Goal: Task Accomplishment & Management: Use online tool/utility

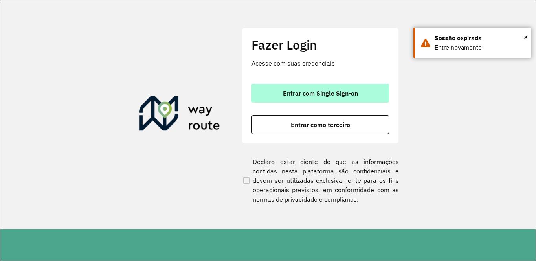
click at [296, 90] on span "Entrar com Single Sign-on" at bounding box center [320, 93] width 75 height 6
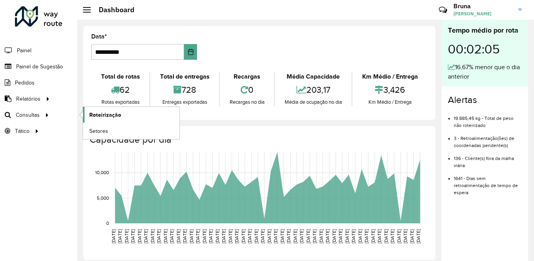
click at [93, 117] on span "Roteirização" at bounding box center [105, 115] width 32 height 8
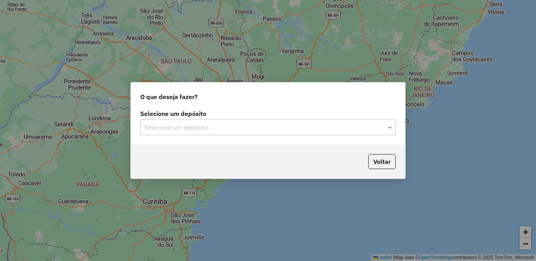
click at [291, 128] on input "text" at bounding box center [260, 127] width 232 height 9
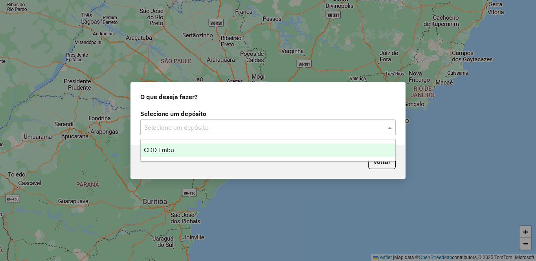
click at [253, 153] on div "CDD Embu" at bounding box center [268, 149] width 255 height 13
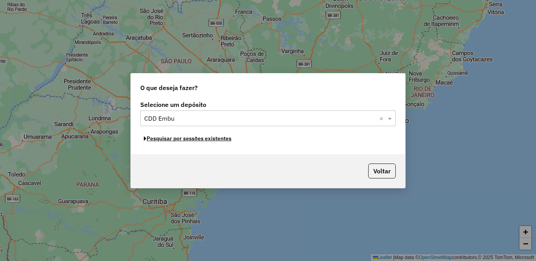
click at [213, 138] on button "Pesquisar por sessões existentes" at bounding box center [187, 138] width 95 height 12
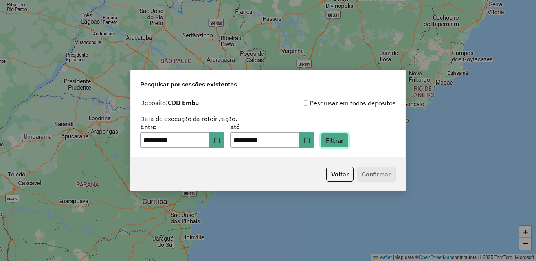
click at [348, 144] on button "Filtrar" at bounding box center [335, 140] width 28 height 15
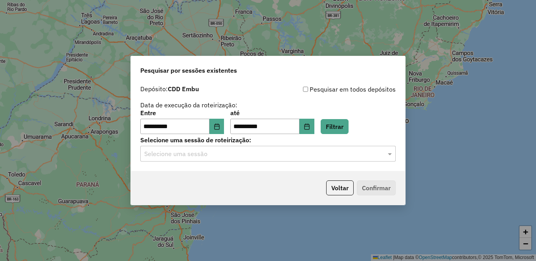
click at [248, 151] on input "text" at bounding box center [260, 153] width 232 height 9
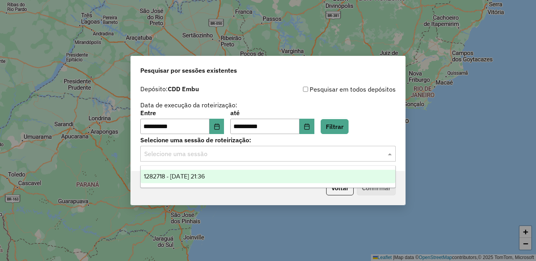
click at [204, 176] on span "1282718 - [DATE] 21:36" at bounding box center [174, 176] width 61 height 7
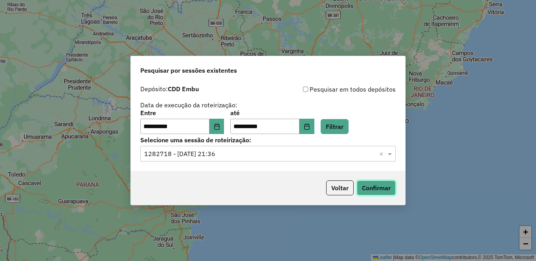
click at [369, 190] on button "Confirmar" at bounding box center [376, 187] width 39 height 15
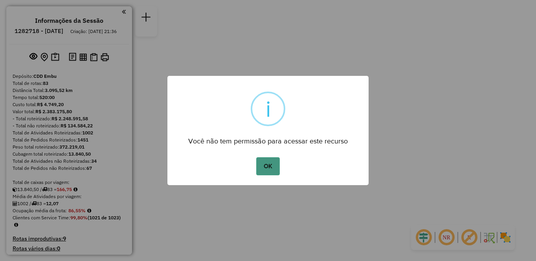
click at [264, 167] on button "OK" at bounding box center [267, 166] width 23 height 18
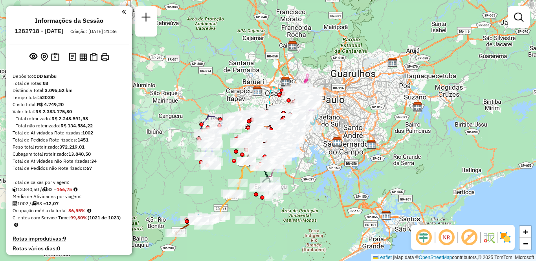
click at [442, 235] on em at bounding box center [446, 237] width 19 height 19
click at [470, 239] on em at bounding box center [469, 237] width 19 height 19
click at [507, 238] on img at bounding box center [505, 237] width 13 height 13
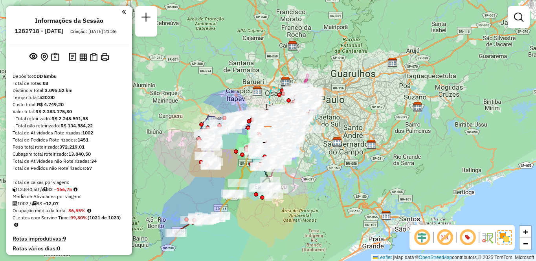
scroll to position [1822, 0]
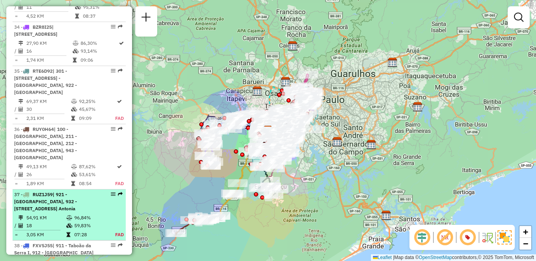
click at [37, 191] on div "37 - RUZ1J59 | 921 - [GEOGRAPHIC_DATA], 932 - [STREET_ADDRESS]" at bounding box center [55, 201] width 83 height 21
select select "**********"
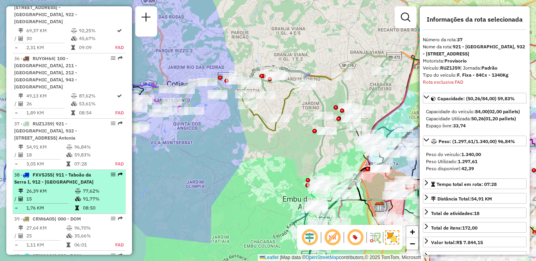
scroll to position [1942, 0]
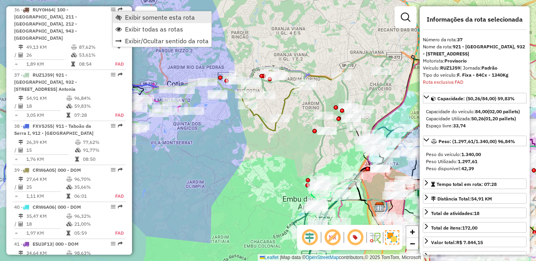
click at [132, 21] on link "Exibir somente esta rota" at bounding box center [162, 17] width 99 height 12
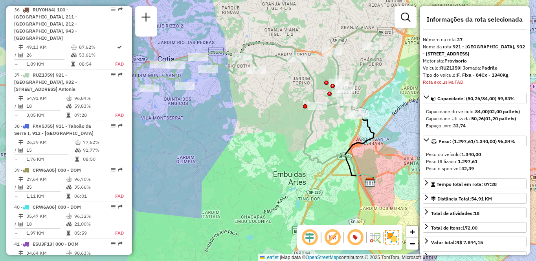
drag, startPoint x: 207, startPoint y: 172, endPoint x: 198, endPoint y: 148, distance: 26.5
click at [198, 148] on div "Janela de atendimento Grade de atendimento Capacidade Transportadoras Veículos …" at bounding box center [268, 130] width 536 height 261
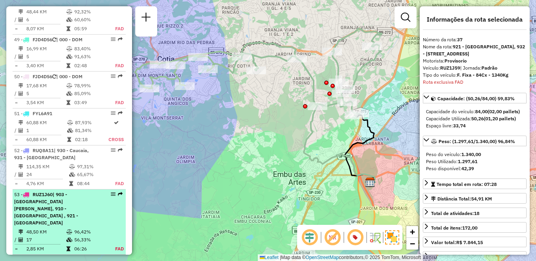
click at [73, 191] on div "53 - RUZ1J60 | 903 - [GEOGRAPHIC_DATA][PERSON_NAME], 910 - [GEOGRAPHIC_DATA] , …" at bounding box center [55, 208] width 83 height 35
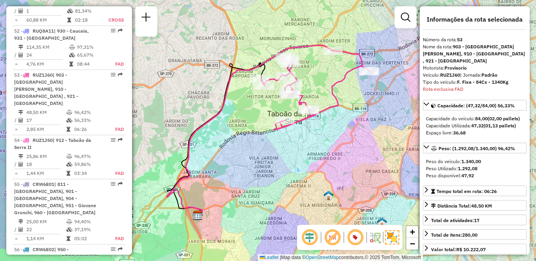
scroll to position [1713, 0]
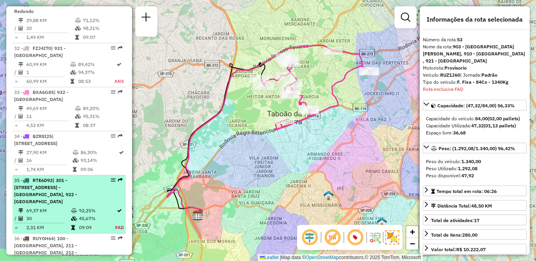
click at [77, 177] on span "| 301 - [STREET_ADDRESS] - [GEOGRAPHIC_DATA], 922 - [GEOGRAPHIC_DATA]" at bounding box center [45, 190] width 63 height 27
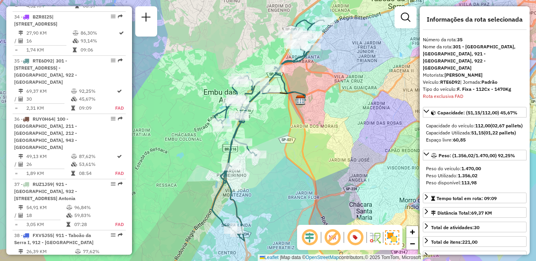
scroll to position [2492, 0]
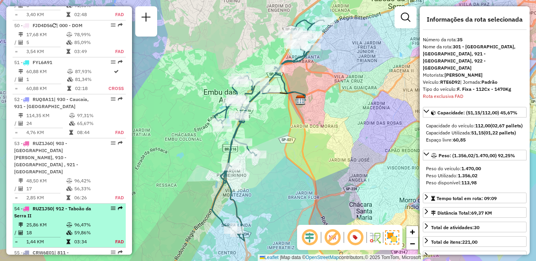
click at [76, 221] on td "96,47%" at bounding box center [90, 225] width 33 height 8
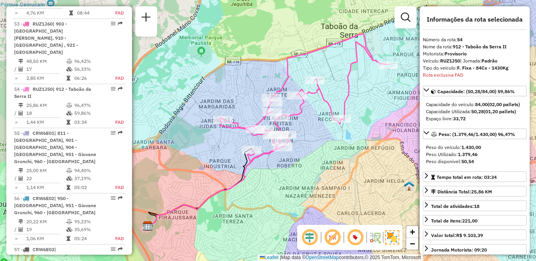
scroll to position [1764, 0]
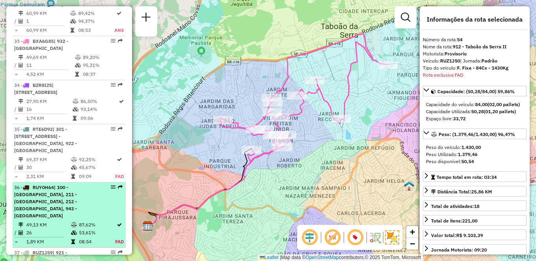
click at [77, 184] on span "| 100 - [GEOGRAPHIC_DATA], 211 - [GEOGRAPHIC_DATA], 212 - [GEOGRAPHIC_DATA], 94…" at bounding box center [45, 201] width 63 height 34
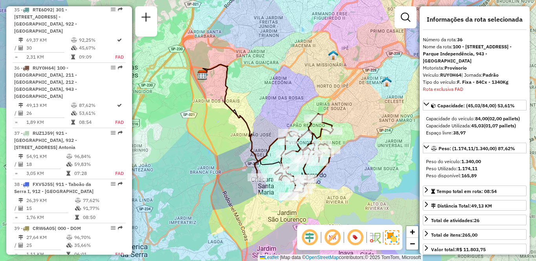
scroll to position [782, 0]
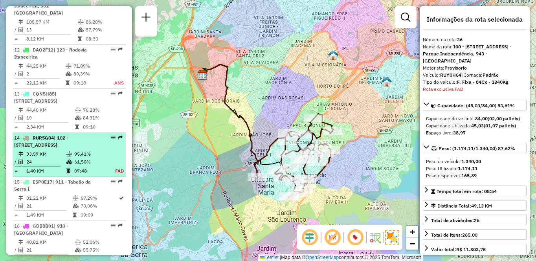
click at [74, 156] on td "95,41%" at bounding box center [90, 154] width 33 height 8
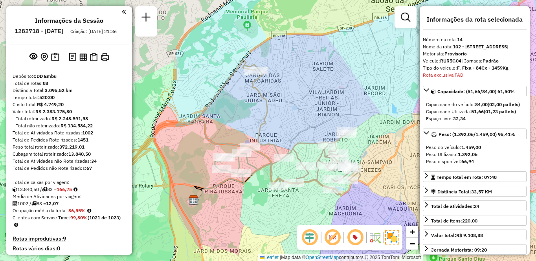
scroll to position [1822, 0]
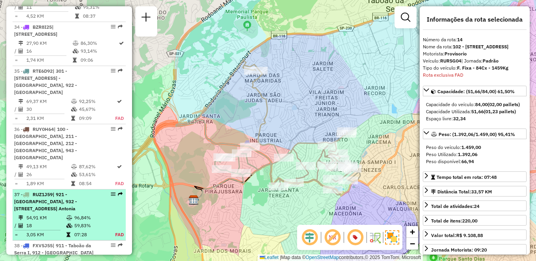
click at [79, 191] on div "37 - RUZ1J59 | 921 - [GEOGRAPHIC_DATA], 932 - [STREET_ADDRESS]" at bounding box center [55, 201] width 83 height 21
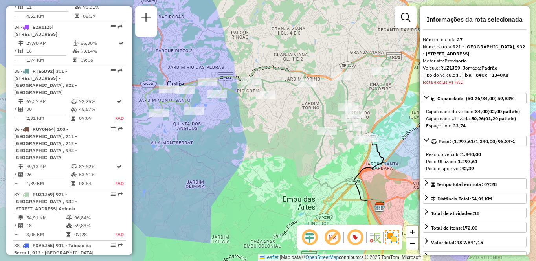
scroll to position [1942, 0]
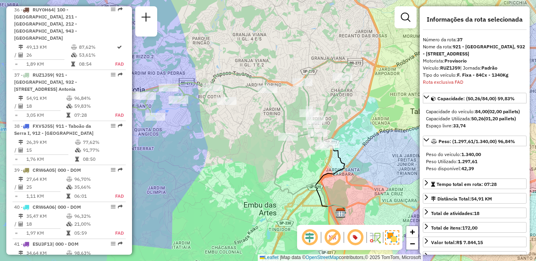
drag, startPoint x: 394, startPoint y: 166, endPoint x: 353, endPoint y: 172, distance: 41.3
click at [354, 172] on div "Janela de atendimento Grade de atendimento Capacidade Transportadoras Veículos …" at bounding box center [268, 130] width 536 height 261
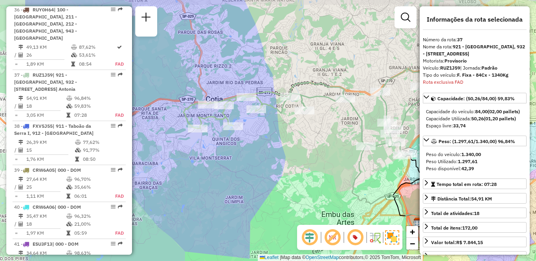
drag, startPoint x: 219, startPoint y: 147, endPoint x: 255, endPoint y: 150, distance: 36.7
click at [255, 150] on div "Janela de atendimento Grade de atendimento Capacidade Transportadoras Veículos …" at bounding box center [268, 130] width 536 height 261
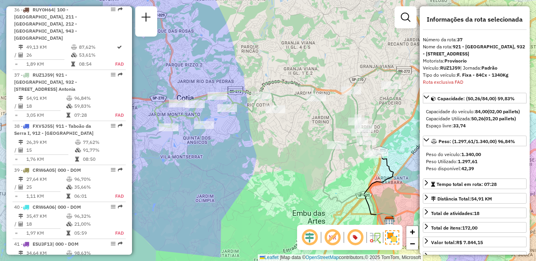
drag, startPoint x: 328, startPoint y: 157, endPoint x: 296, endPoint y: 155, distance: 31.9
click at [296, 155] on div "Janela de atendimento Grade de atendimento Capacidade Transportadoras Veículos …" at bounding box center [268, 130] width 536 height 261
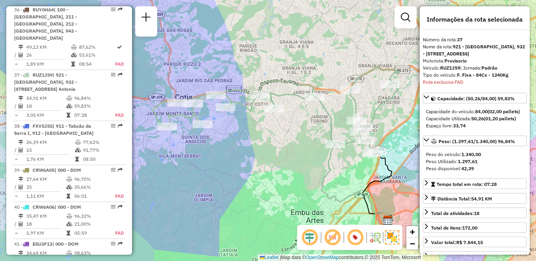
scroll to position [2397, 0]
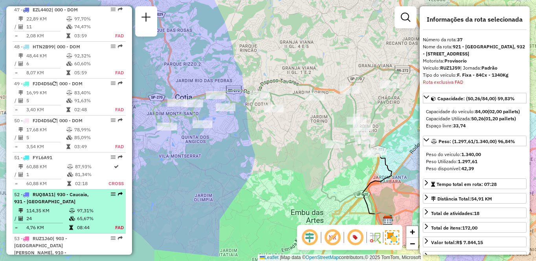
click at [55, 222] on td at bounding box center [41, 222] width 55 height 1
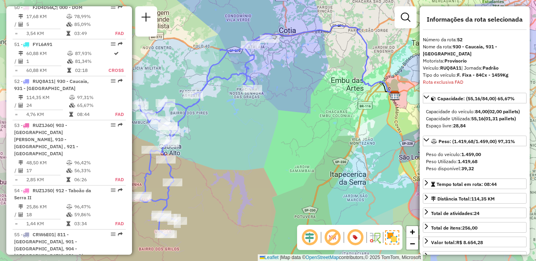
scroll to position [2517, 0]
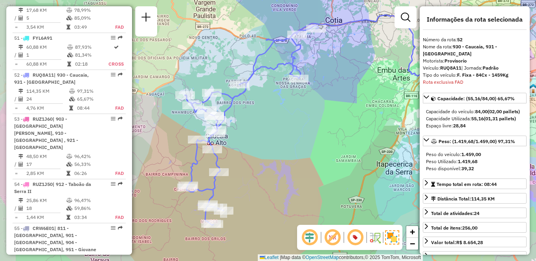
drag, startPoint x: 234, startPoint y: 186, endPoint x: 268, endPoint y: 178, distance: 34.4
click at [268, 178] on div "Janela de atendimento Grade de atendimento Capacidade Transportadoras Veículos …" at bounding box center [268, 130] width 536 height 261
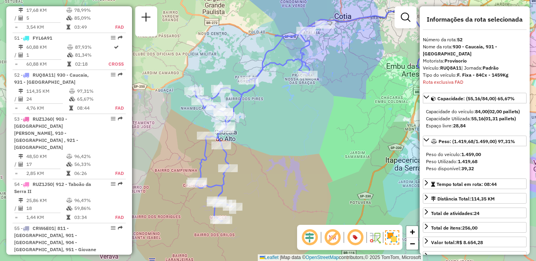
click at [45, 114] on li "53 - RUZ1J60 | 903 - [GEOGRAPHIC_DATA][PERSON_NAME], 910 - [GEOGRAPHIC_DATA] , …" at bounding box center [69, 146] width 113 height 65
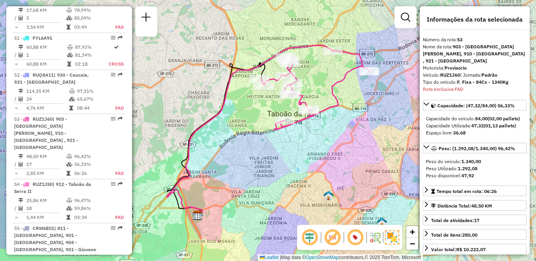
scroll to position [2561, 0]
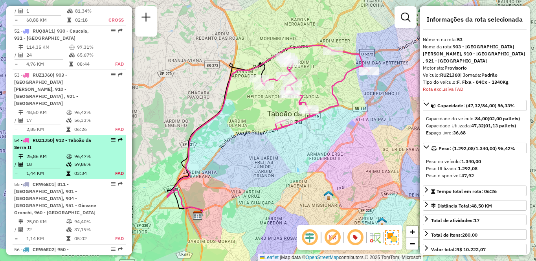
click at [63, 160] on td "18" at bounding box center [46, 164] width 40 height 8
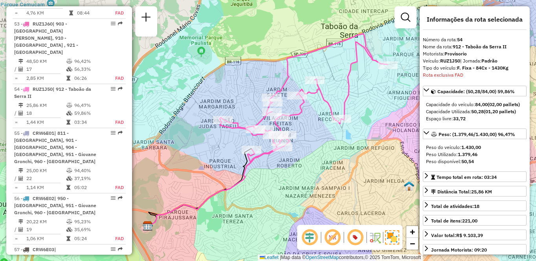
scroll to position [782, 0]
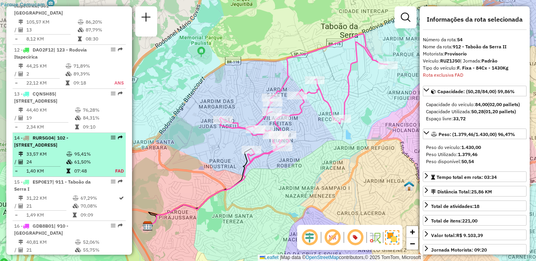
click at [68, 135] on span "| 102 - [STREET_ADDRESS]" at bounding box center [41, 141] width 54 height 13
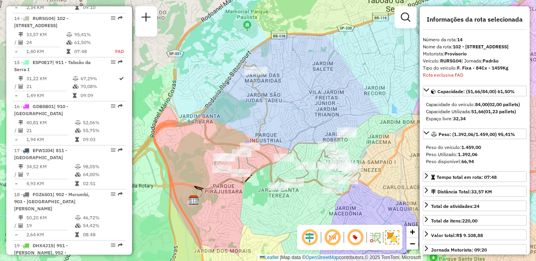
scroll to position [1713, 0]
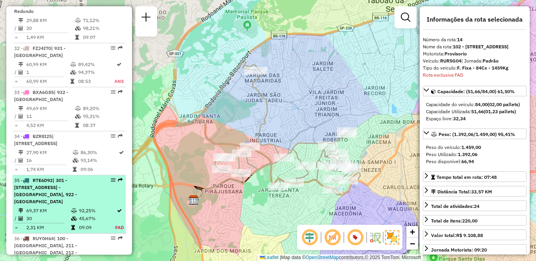
click at [77, 177] on span "| 301 - [STREET_ADDRESS] - [GEOGRAPHIC_DATA], 922 - [GEOGRAPHIC_DATA]" at bounding box center [45, 190] width 63 height 27
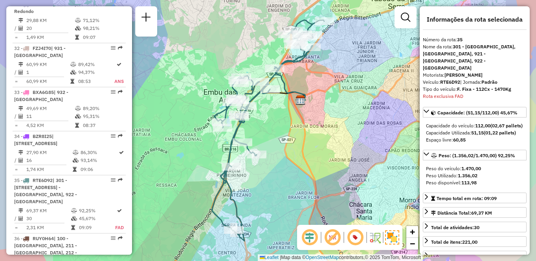
scroll to position [1832, 0]
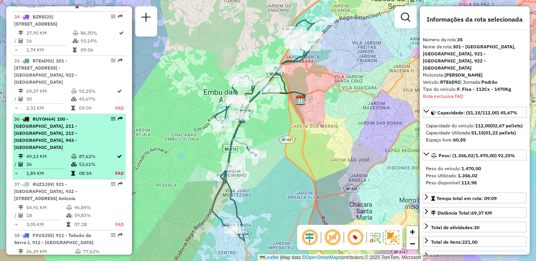
click at [64, 116] on div "36 - RUY0H64 | 100 - [GEOGRAPHIC_DATA], 211 - [GEOGRAPHIC_DATA], 212 - [GEOGRAP…" at bounding box center [55, 133] width 83 height 35
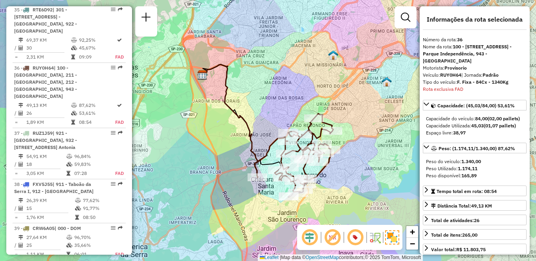
scroll to position [643, 0]
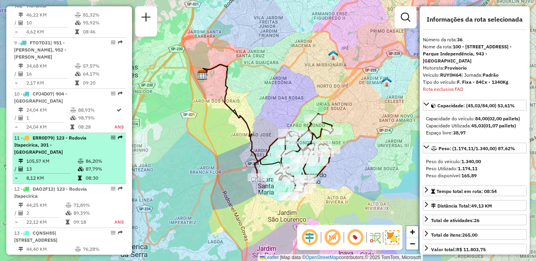
click at [85, 136] on div "11 - ERR0D79 | 123 - Rodovia Itapecirica, 301 - [GEOGRAPHIC_DATA]" at bounding box center [55, 144] width 83 height 21
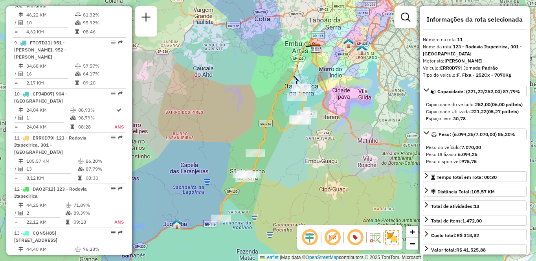
scroll to position [1361, 0]
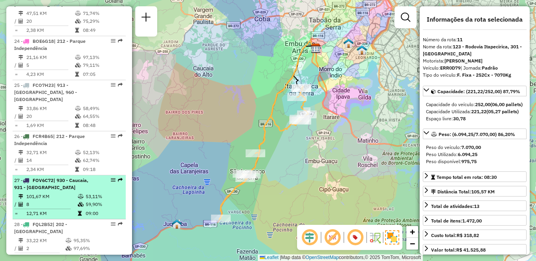
click at [57, 177] on div "27 - FOV6C72 | 930 - Caucaia, 931 - [GEOGRAPHIC_DATA]" at bounding box center [55, 184] width 83 height 14
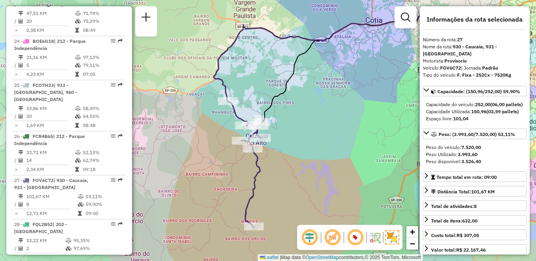
drag, startPoint x: 223, startPoint y: 148, endPoint x: 304, endPoint y: 139, distance: 81.0
click at [304, 139] on div "Janela de atendimento Grade de atendimento Capacidade Transportadoras Veículos …" at bounding box center [268, 130] width 536 height 261
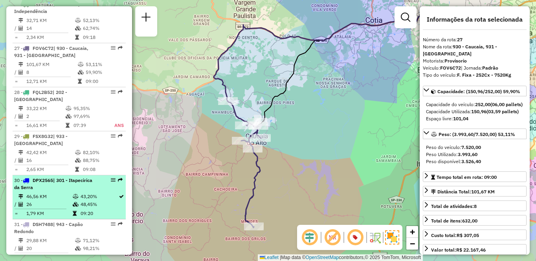
click at [55, 177] on div "30 - DPX2565 | 301 - Itapecirica da Serra" at bounding box center [55, 184] width 83 height 14
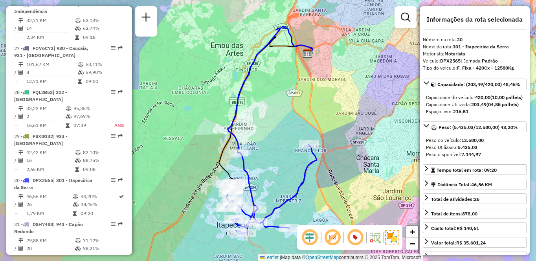
drag, startPoint x: 75, startPoint y: 101, endPoint x: 172, endPoint y: 107, distance: 97.2
click at [75, 150] on icon at bounding box center [78, 152] width 6 height 5
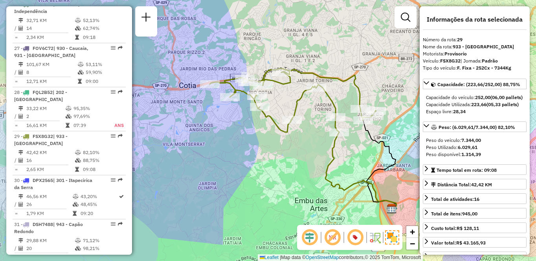
drag, startPoint x: 213, startPoint y: 135, endPoint x: 243, endPoint y: 143, distance: 30.9
click at [243, 143] on div "Janela de atendimento Grade de atendimento Capacidade Transportadoras Veículos …" at bounding box center [268, 130] width 536 height 261
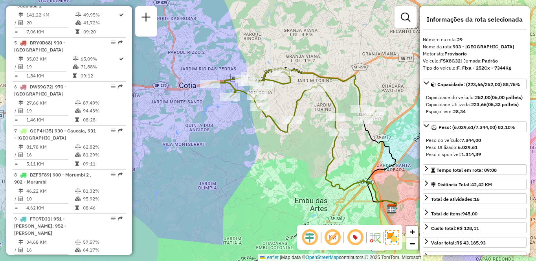
click at [78, 143] on td at bounding box center [79, 147] width 8 height 8
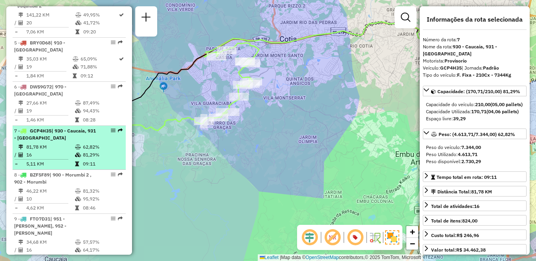
click at [37, 150] on td "81,78 KM" at bounding box center [50, 147] width 49 height 8
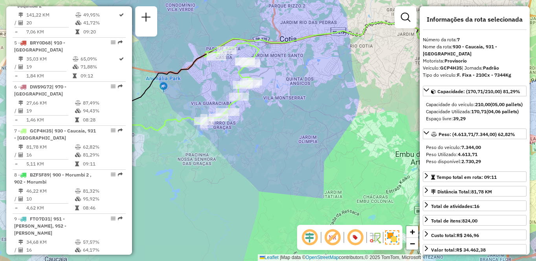
scroll to position [1317, 0]
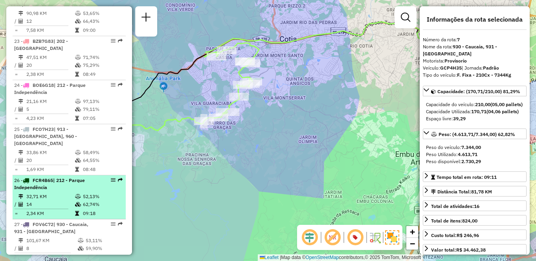
click at [66, 177] on div "26 - FCR4B65 | 212 - Parque Independência" at bounding box center [55, 184] width 83 height 14
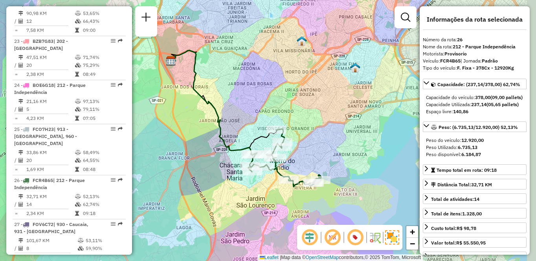
drag, startPoint x: 370, startPoint y: 154, endPoint x: 347, endPoint y: 142, distance: 25.8
click at [347, 142] on div "Janela de atendimento Grade de atendimento Capacidade Transportadoras Veículos …" at bounding box center [268, 130] width 536 height 261
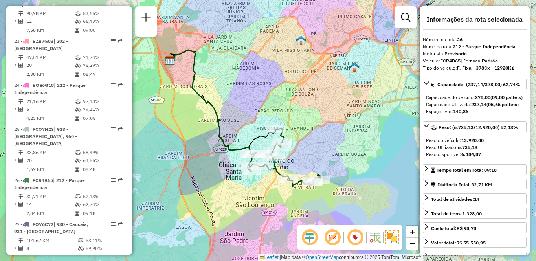
scroll to position [298, 0]
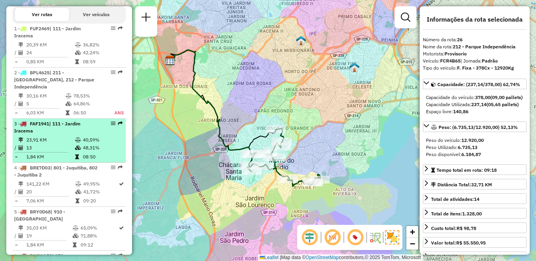
click at [16, 144] on td at bounding box center [16, 140] width 4 height 8
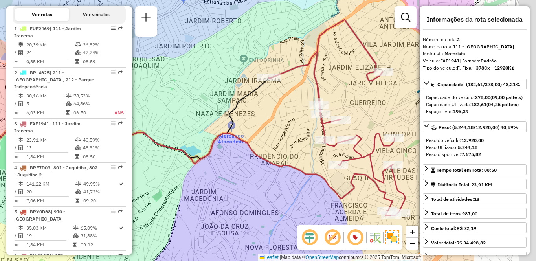
drag, startPoint x: 389, startPoint y: 151, endPoint x: 216, endPoint y: 134, distance: 173.7
click at [216, 134] on div "Janela de atendimento Grade de atendimento Capacidade Transportadoras Veículos …" at bounding box center [268, 130] width 536 height 261
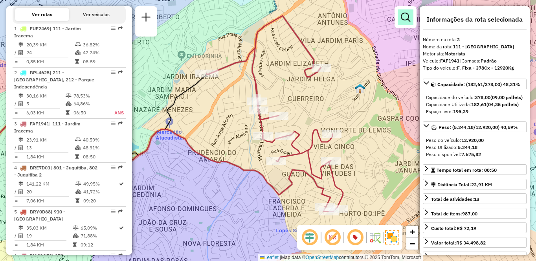
scroll to position [1097, 0]
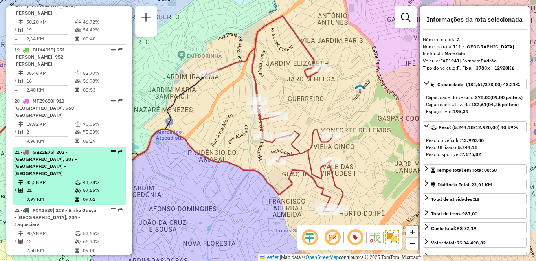
click at [53, 149] on span "| 202 - [GEOGRAPHIC_DATA], 203 - [GEOGRAPHIC_DATA] - [GEOGRAPHIC_DATA]" at bounding box center [45, 162] width 63 height 27
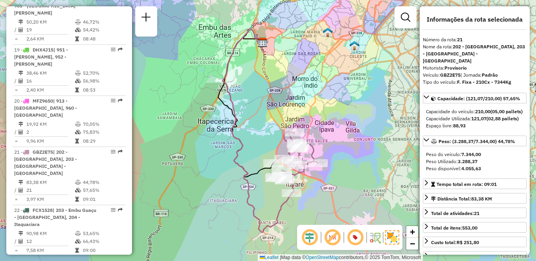
scroll to position [555, 0]
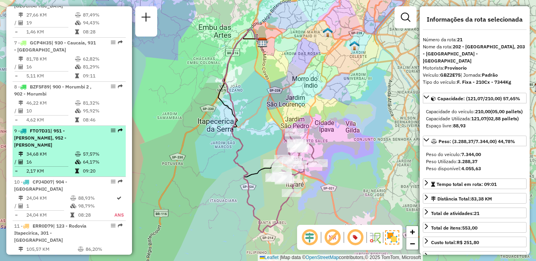
click at [33, 150] on td "34,68 KM" at bounding box center [50, 154] width 49 height 8
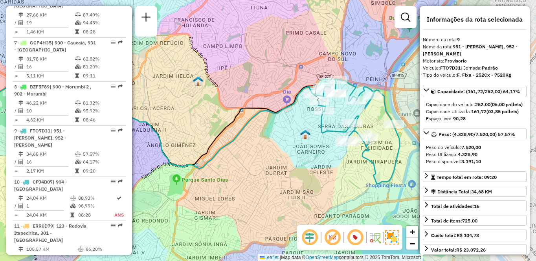
drag, startPoint x: 379, startPoint y: 164, endPoint x: 273, endPoint y: 165, distance: 105.7
click at [273, 165] on div "Janela de atendimento Grade de atendimento Capacidade Transportadoras Veículos …" at bounding box center [268, 130] width 536 height 261
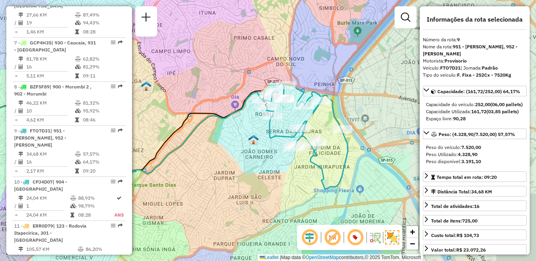
drag, startPoint x: 345, startPoint y: 181, endPoint x: 314, endPoint y: 186, distance: 31.1
click at [315, 186] on div "Janela de atendimento Grade de atendimento Capacidade Transportadoras Veículos …" at bounding box center [268, 130] width 536 height 261
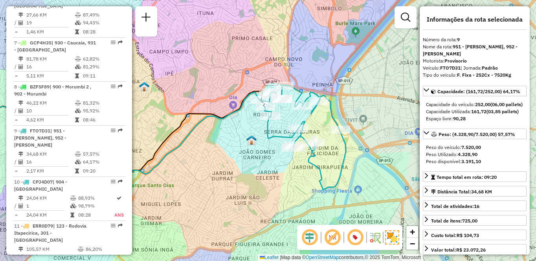
scroll to position [1009, 0]
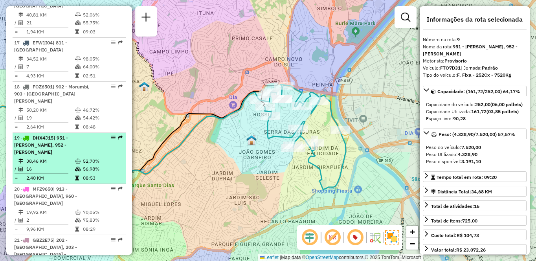
click at [68, 139] on span "| 951 - [PERSON_NAME], 952 - [PERSON_NAME]" at bounding box center [41, 145] width 54 height 20
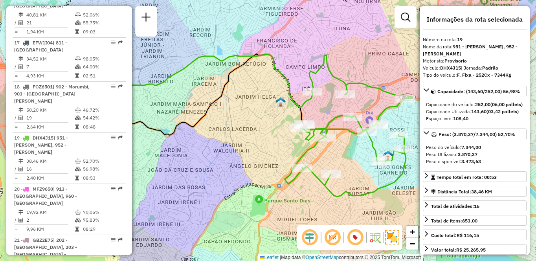
drag, startPoint x: 358, startPoint y: 164, endPoint x: 295, endPoint y: 158, distance: 63.1
click at [295, 158] on icon at bounding box center [349, 125] width 128 height 141
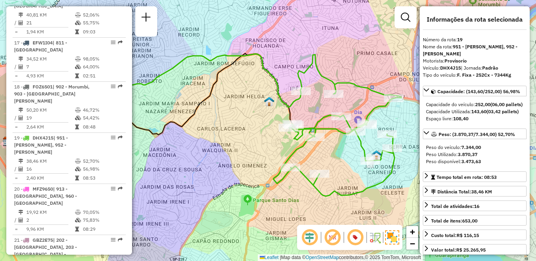
scroll to position [1185, 0]
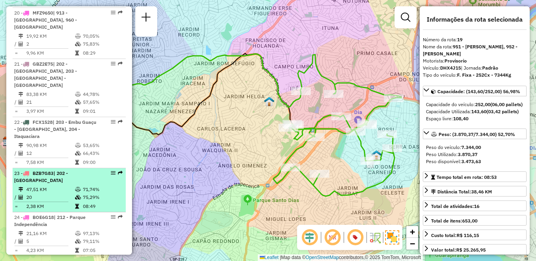
click at [75, 185] on td at bounding box center [79, 189] width 8 height 8
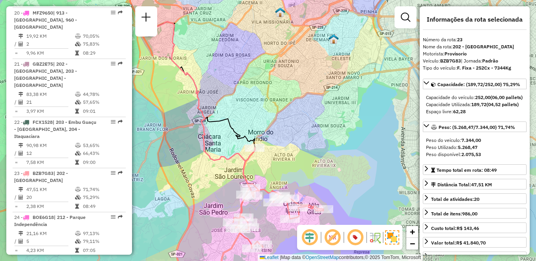
drag, startPoint x: 369, startPoint y: 126, endPoint x: 337, endPoint y: 130, distance: 32.1
click at [337, 130] on div "Janela de atendimento Grade de atendimento Capacidade Transportadoras Veículos …" at bounding box center [268, 130] width 536 height 261
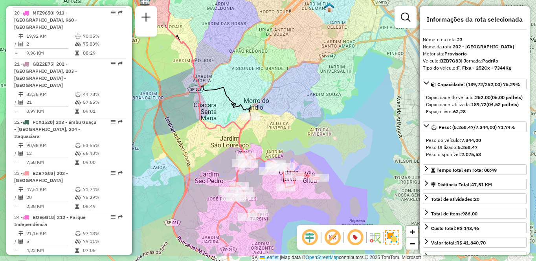
drag, startPoint x: 321, startPoint y: 117, endPoint x: 319, endPoint y: 107, distance: 10.8
click at [319, 107] on div "Janela de atendimento Grade de atendimento Capacidade Transportadoras Veículos …" at bounding box center [268, 130] width 536 height 261
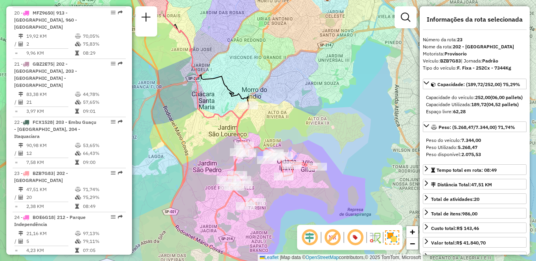
scroll to position [738, 0]
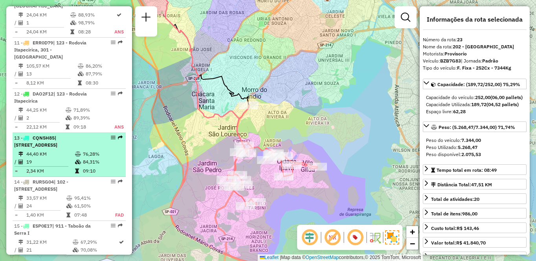
click at [57, 142] on li "13 - CQN5H85 | 941 - [GEOGRAPHIC_DATA], 942 - [GEOGRAPHIC_DATA] 44,40 KM 76,28%…" at bounding box center [69, 155] width 113 height 44
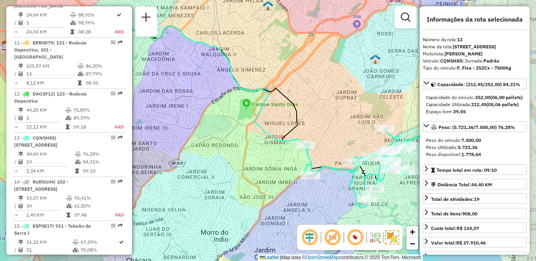
drag, startPoint x: 368, startPoint y: 185, endPoint x: 299, endPoint y: 154, distance: 75.4
click at [304, 154] on icon at bounding box center [375, 167] width 143 height 81
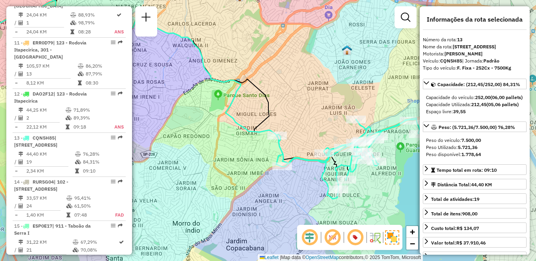
scroll to position [1185, 0]
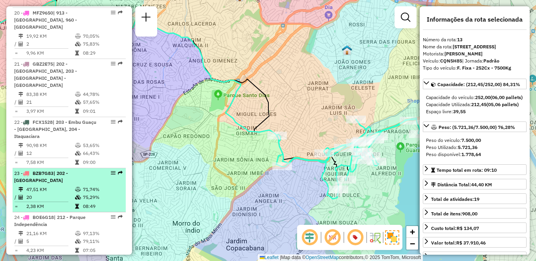
click at [43, 185] on td "47,51 KM" at bounding box center [50, 189] width 49 height 8
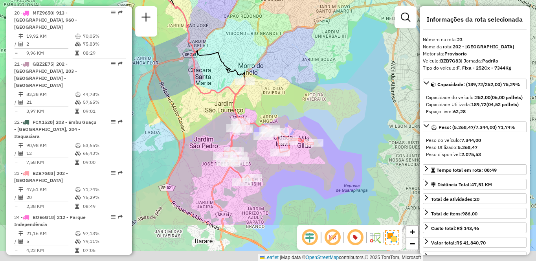
drag, startPoint x: 338, startPoint y: 163, endPoint x: 296, endPoint y: 99, distance: 76.8
click at [296, 99] on div "Janela de atendimento Grade de atendimento Capacidade Transportadoras Veículos …" at bounding box center [268, 130] width 536 height 261
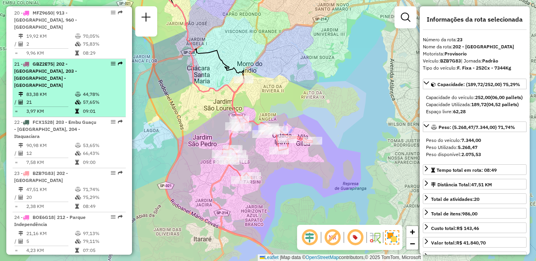
click at [39, 90] on td "83,38 KM" at bounding box center [50, 94] width 49 height 8
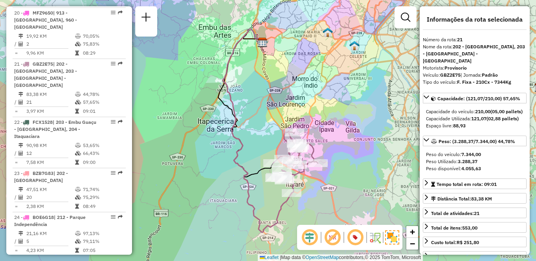
scroll to position [738, 0]
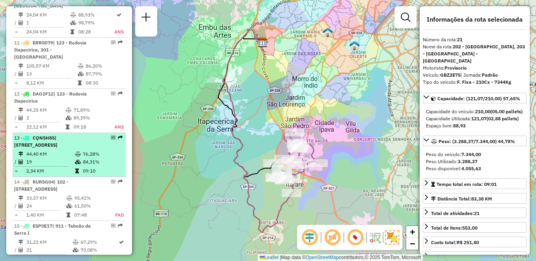
click at [57, 137] on span "| [STREET_ADDRESS]" at bounding box center [35, 141] width 43 height 13
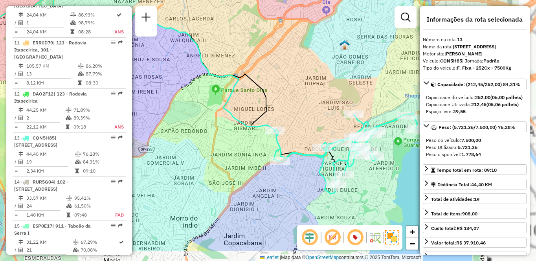
drag, startPoint x: 374, startPoint y: 150, endPoint x: 275, endPoint y: 97, distance: 112.0
click at [275, 97] on div "Janela de atendimento Grade de atendimento Capacidade Transportadoras Veículos …" at bounding box center [268, 130] width 536 height 261
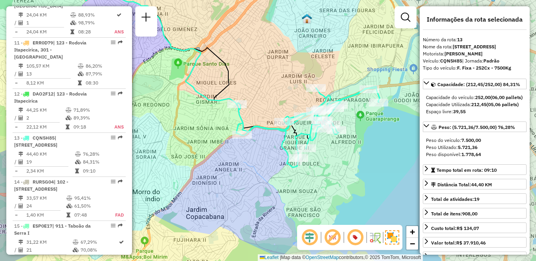
scroll to position [1669, 0]
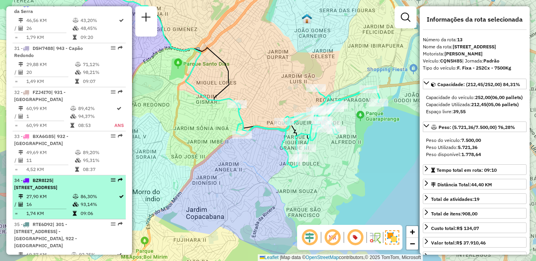
click at [77, 193] on td at bounding box center [76, 197] width 8 height 8
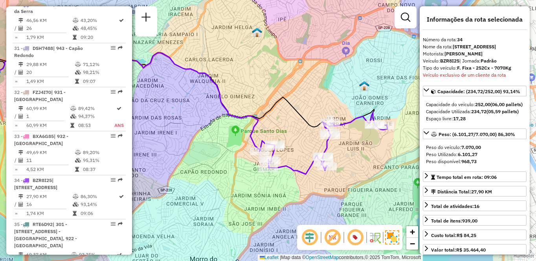
drag, startPoint x: 276, startPoint y: 202, endPoint x: 204, endPoint y: 179, distance: 75.2
click at [204, 179] on div "Janela de atendimento Grade de atendimento Capacidade Transportadoras Veículos …" at bounding box center [268, 130] width 536 height 261
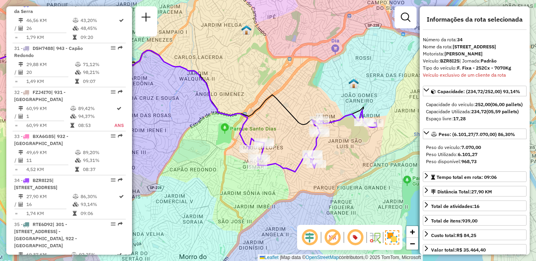
scroll to position [965, 0]
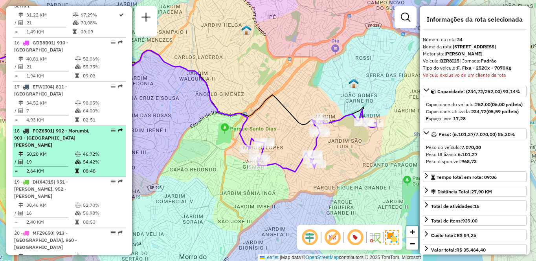
click at [51, 150] on td "50,20 KM" at bounding box center [50, 154] width 49 height 8
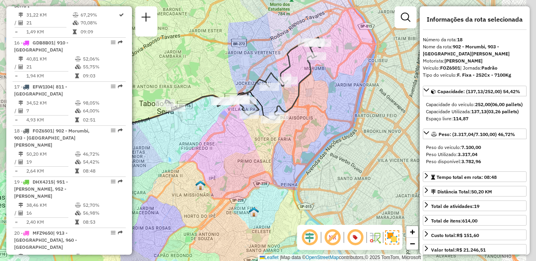
drag, startPoint x: 337, startPoint y: 181, endPoint x: 246, endPoint y: 172, distance: 92.0
click at [246, 172] on div "Janela de atendimento Grade de atendimento Capacidade Transportadoras Veículos …" at bounding box center [268, 130] width 536 height 261
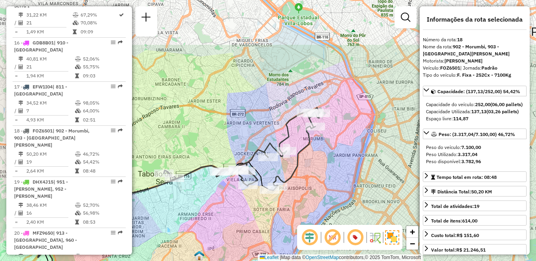
drag, startPoint x: 303, startPoint y: 132, endPoint x: 305, endPoint y: 197, distance: 64.9
click at [305, 197] on div "Janela de atendimento Grade de atendimento Capacidade Transportadoras Veículos …" at bounding box center [268, 130] width 536 height 261
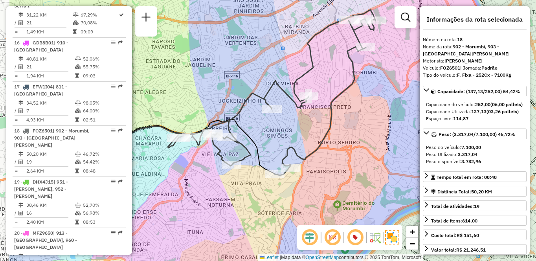
drag, startPoint x: 289, startPoint y: 148, endPoint x: 361, endPoint y: 132, distance: 73.7
click at [361, 132] on div "Janela de atendimento Grade de atendimento Capacidade Transportadoras Veículos …" at bounding box center [268, 130] width 536 height 261
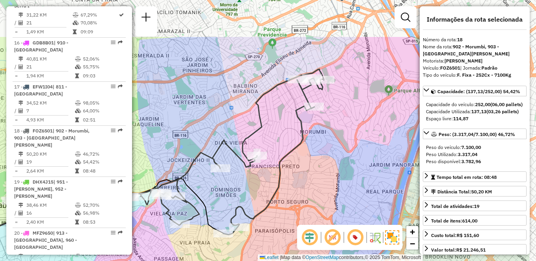
drag, startPoint x: 407, startPoint y: 101, endPoint x: 347, endPoint y: 164, distance: 87.2
click at [347, 164] on div "Janela de atendimento Grade de atendimento Capacidade Transportadoras Veículos …" at bounding box center [268, 130] width 536 height 261
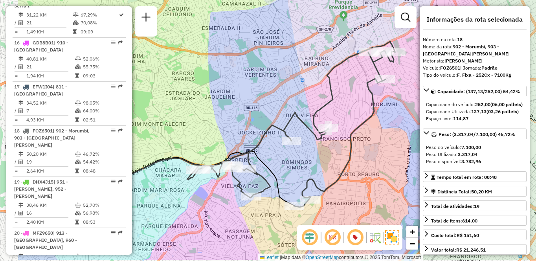
drag, startPoint x: 292, startPoint y: 156, endPoint x: 360, endPoint y: 122, distance: 76.4
click at [360, 122] on icon at bounding box center [239, 124] width 312 height 165
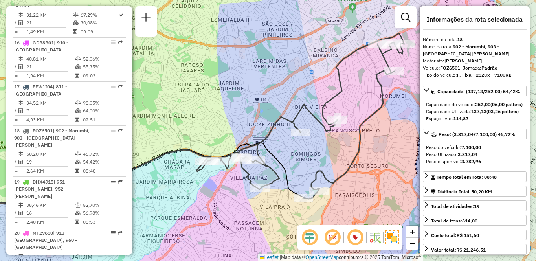
scroll to position [203, 0]
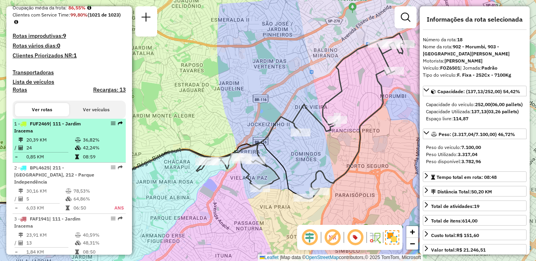
click at [84, 144] on td "36,82%" at bounding box center [103, 140] width 40 height 8
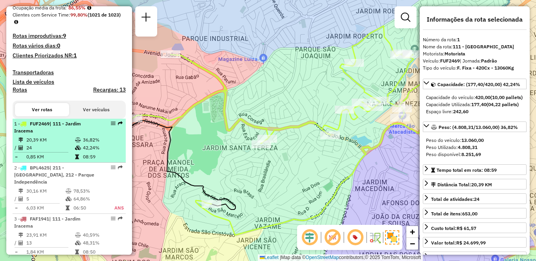
click at [79, 142] on icon at bounding box center [78, 140] width 6 height 5
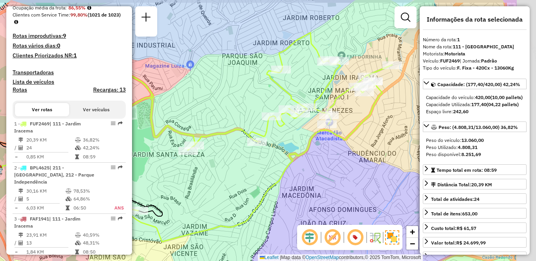
drag, startPoint x: 288, startPoint y: 180, endPoint x: 230, endPoint y: 185, distance: 57.9
click at [230, 185] on div "Janela de atendimento Grade de atendimento Capacidade Transportadoras Veículos …" at bounding box center [268, 130] width 536 height 261
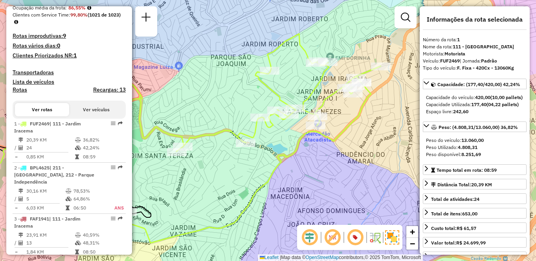
scroll to position [3494, 0]
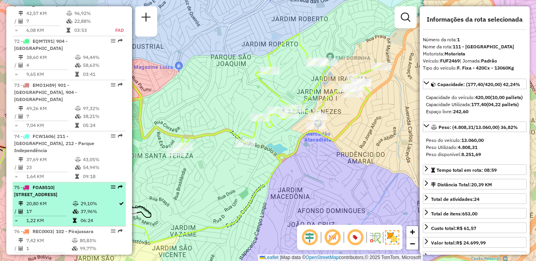
click at [72, 200] on td at bounding box center [76, 204] width 8 height 8
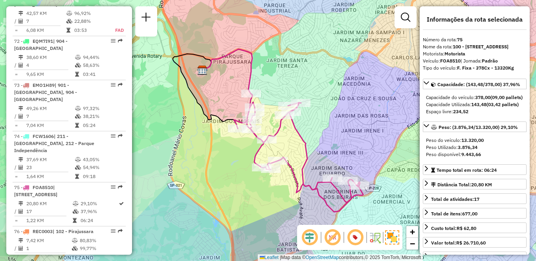
scroll to position [2996, 0]
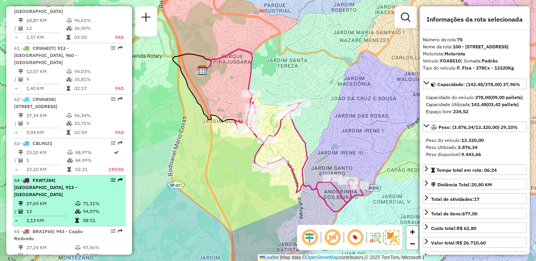
click at [33, 207] on td "13" at bounding box center [50, 211] width 49 height 8
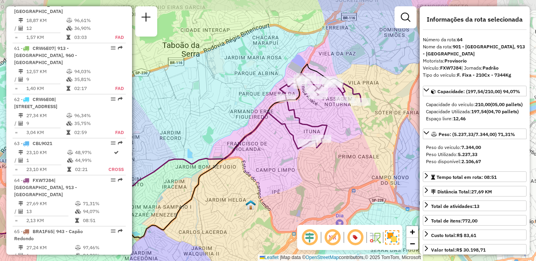
drag, startPoint x: 378, startPoint y: 141, endPoint x: 296, endPoint y: 163, distance: 85.0
click at [296, 163] on div "Janela de atendimento Grade de atendimento Capacidade Transportadoras Veículos …" at bounding box center [268, 130] width 536 height 261
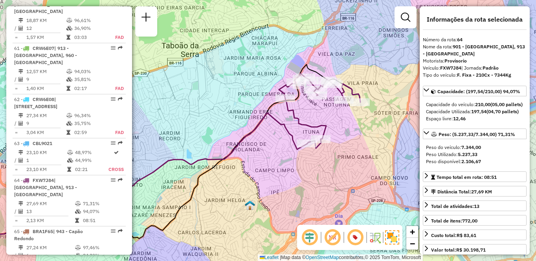
scroll to position [1713, 0]
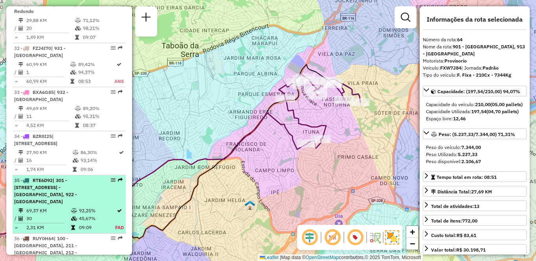
click at [77, 177] on span "| 301 - [STREET_ADDRESS] - [GEOGRAPHIC_DATA], 922 - [GEOGRAPHIC_DATA]" at bounding box center [45, 190] width 63 height 27
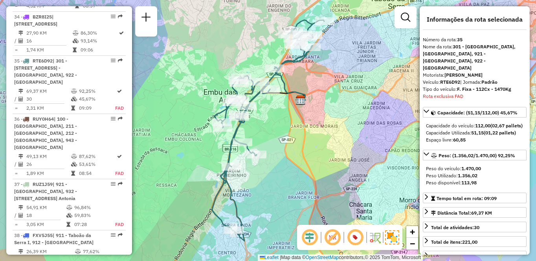
scroll to position [511, 0]
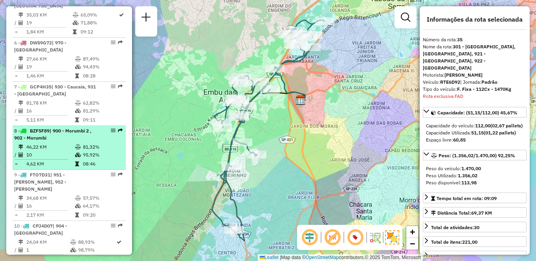
click at [73, 147] on td "46,22 KM" at bounding box center [50, 147] width 49 height 8
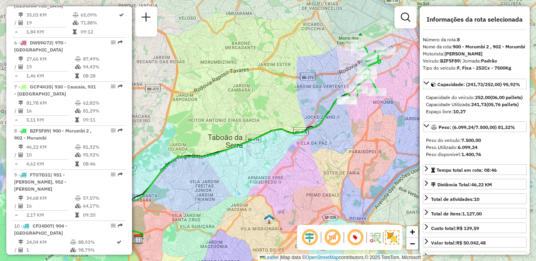
drag, startPoint x: 369, startPoint y: 130, endPoint x: 311, endPoint y: 165, distance: 67.8
click at [311, 165] on div "Janela de atendimento Grade de atendimento Capacidade Transportadoras Veículos …" at bounding box center [268, 130] width 536 height 261
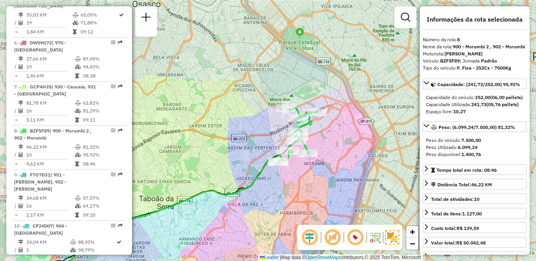
drag, startPoint x: 317, startPoint y: 161, endPoint x: 308, endPoint y: 182, distance: 23.2
click at [308, 182] on div "Janela de atendimento Grade de atendimento Capacidade Transportadoras Veículos …" at bounding box center [268, 130] width 536 height 261
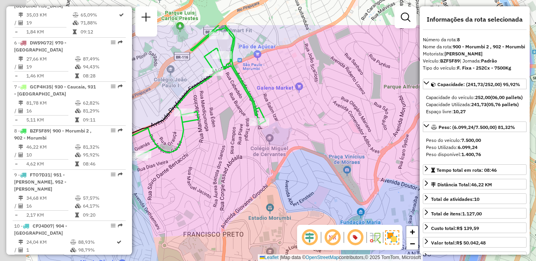
drag, startPoint x: 286, startPoint y: 118, endPoint x: 422, endPoint y: 179, distance: 148.4
click at [423, 184] on hb-router-mapa "Informações da Sessão 1282718 - [DATE] Criação: [DATE] 21:36 Depósito: CDD Embu…" at bounding box center [268, 130] width 536 height 261
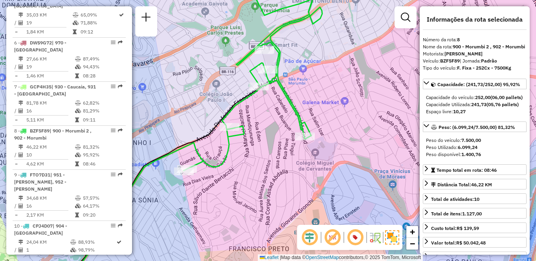
scroll to position [1141, 0]
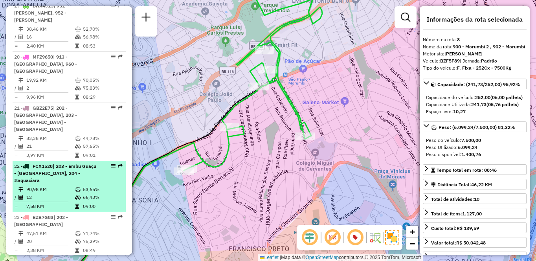
click at [75, 163] on span "| 203 - Embu Guaçu - [GEOGRAPHIC_DATA], 204 - Itaquaciara" at bounding box center [55, 173] width 82 height 20
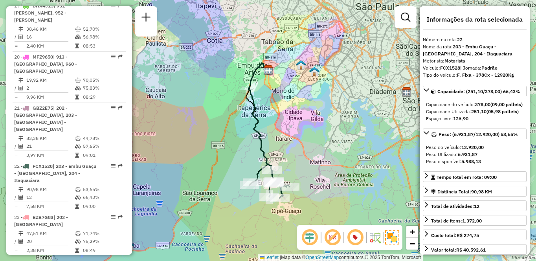
scroll to position [203, 0]
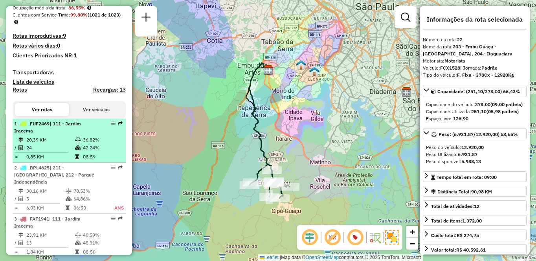
click at [83, 144] on td "36,82%" at bounding box center [103, 140] width 40 height 8
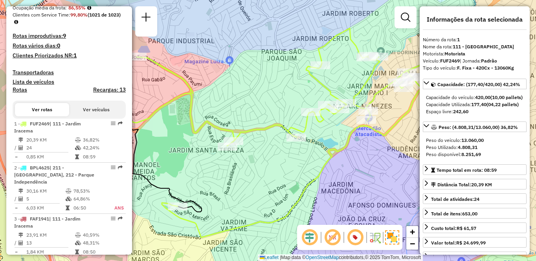
drag, startPoint x: 354, startPoint y: 143, endPoint x: 341, endPoint y: 144, distance: 13.8
click at [341, 144] on div "Janela de atendimento Grade de atendimento Capacidade Transportadoras Veículos …" at bounding box center [268, 130] width 536 height 261
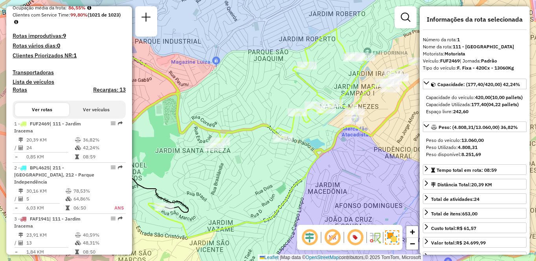
scroll to position [386, 0]
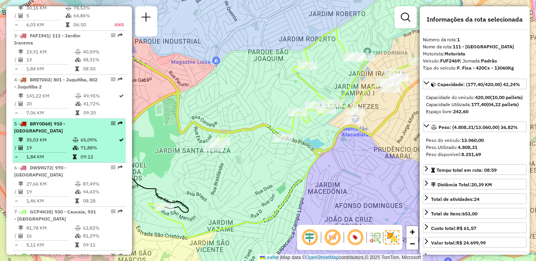
click at [81, 146] on td "71,88%" at bounding box center [99, 148] width 38 height 8
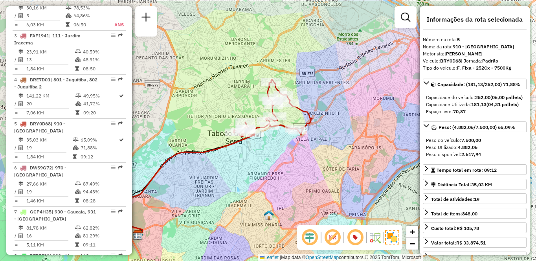
drag, startPoint x: 314, startPoint y: 163, endPoint x: 291, endPoint y: 176, distance: 26.6
click at [291, 176] on div "Janela de atendimento Grade de atendimento Capacidade Transportadoras Veículos …" at bounding box center [268, 130] width 536 height 261
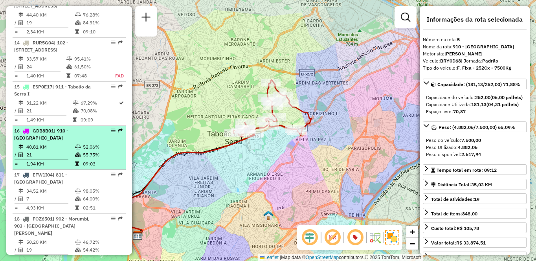
click at [52, 146] on td "40,81 KM" at bounding box center [50, 147] width 49 height 8
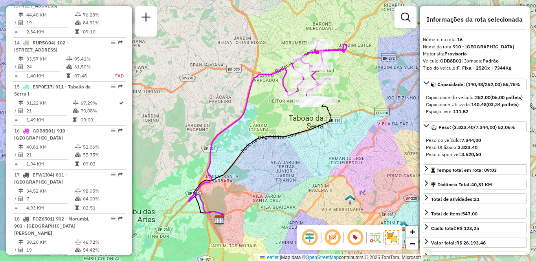
scroll to position [1273, 0]
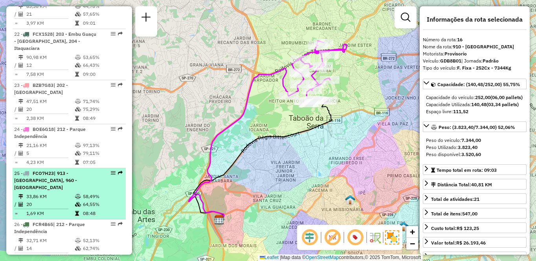
click at [59, 193] on td "33,86 KM" at bounding box center [50, 197] width 49 height 8
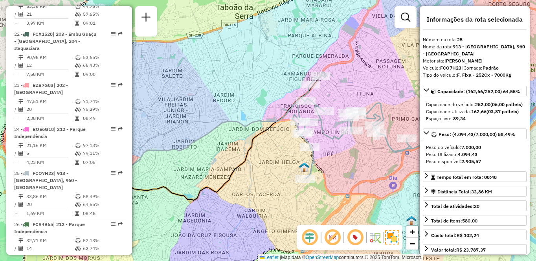
drag, startPoint x: 380, startPoint y: 157, endPoint x: 350, endPoint y: 167, distance: 30.7
click at [350, 167] on div "Janela de atendimento Grade de atendimento Capacidade Transportadoras Veículos …" at bounding box center [268, 130] width 536 height 261
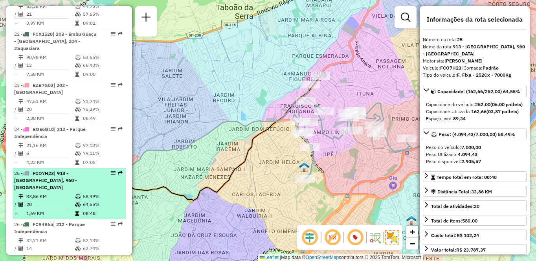
click at [64, 193] on td "33,86 KM" at bounding box center [50, 197] width 49 height 8
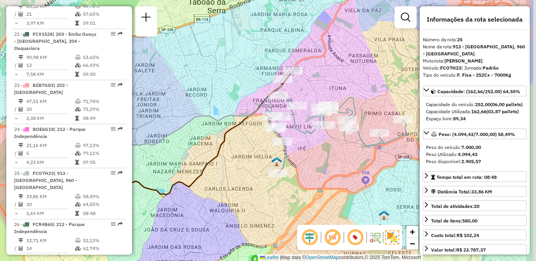
drag, startPoint x: 359, startPoint y: 179, endPoint x: 302, endPoint y: 183, distance: 57.5
click at [302, 183] on div "Janela de atendimento Grade de atendimento Capacidade Transportadoras Veículos …" at bounding box center [268, 130] width 536 height 261
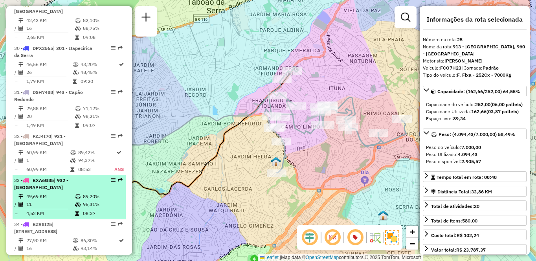
click at [60, 200] on td "11" at bounding box center [50, 204] width 49 height 8
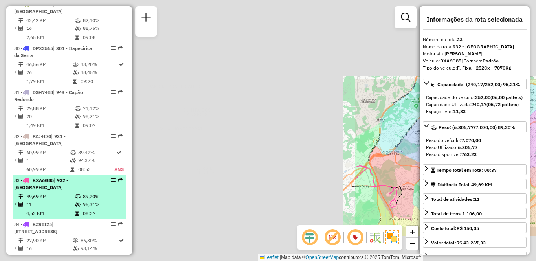
click at [60, 200] on td "11" at bounding box center [50, 204] width 49 height 8
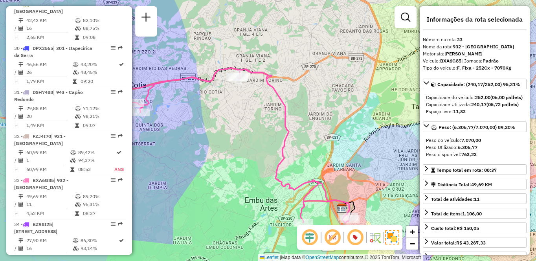
drag, startPoint x: 306, startPoint y: 160, endPoint x: 257, endPoint y: 175, distance: 51.7
click at [257, 175] on div "Janela de atendimento Grade de atendimento Capacidade Transportadoras Veículos …" at bounding box center [268, 130] width 536 height 261
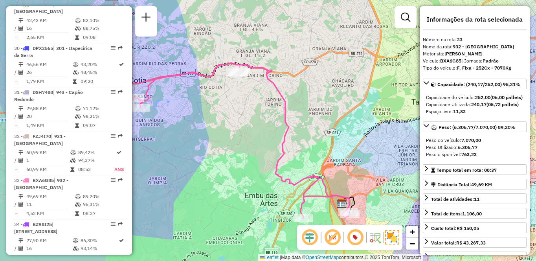
drag, startPoint x: 240, startPoint y: 182, endPoint x: 246, endPoint y: 152, distance: 31.1
click at [246, 152] on div "Janela de atendimento Grade de atendimento Capacidade Transportadoras Veículos …" at bounding box center [268, 130] width 536 height 261
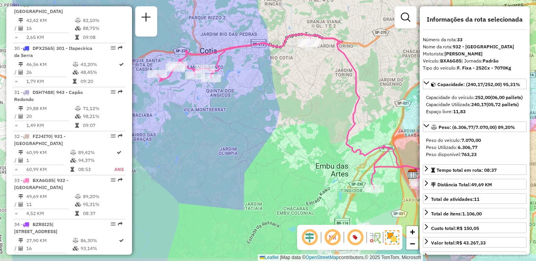
drag, startPoint x: 261, startPoint y: 140, endPoint x: 341, endPoint y: 139, distance: 79.4
click at [341, 139] on div "Janela de atendimento Grade de atendimento Capacidade Transportadoras Veículos …" at bounding box center [268, 130] width 536 height 261
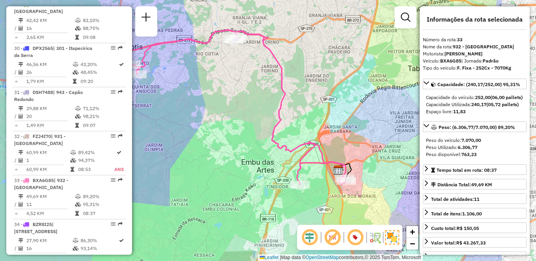
drag, startPoint x: 382, startPoint y: 184, endPoint x: 308, endPoint y: 178, distance: 74.9
click at [308, 178] on div "Janela de atendimento Grade de atendimento Capacidade Transportadoras Veículos …" at bounding box center [268, 130] width 536 height 261
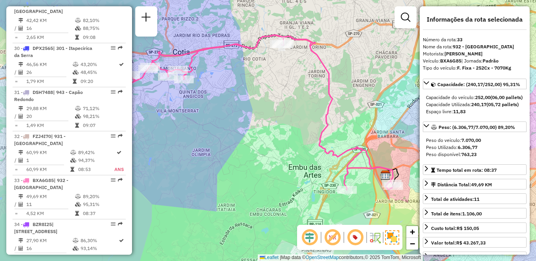
drag, startPoint x: 222, startPoint y: 116, endPoint x: 288, endPoint y: 126, distance: 67.1
click at [288, 126] on div "Janela de atendimento Grade de atendimento Capacidade Transportadoras Veículos …" at bounding box center [268, 130] width 536 height 261
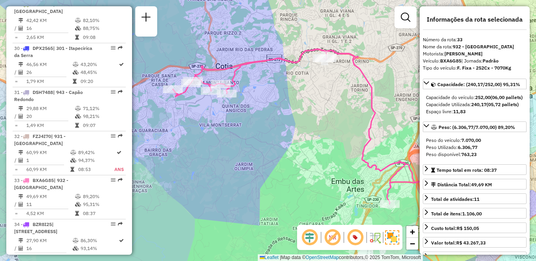
drag, startPoint x: 279, startPoint y: 146, endPoint x: 314, endPoint y: 158, distance: 37.6
click at [314, 158] on div "Janela de atendimento Grade de atendimento Capacidade Transportadoras Veículos …" at bounding box center [268, 130] width 536 height 261
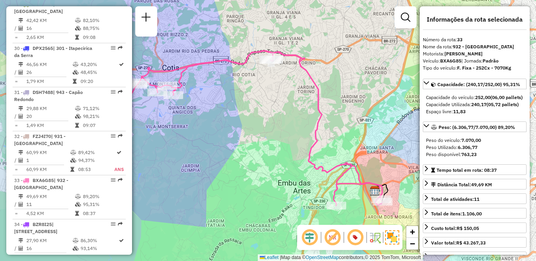
drag, startPoint x: 367, startPoint y: 146, endPoint x: 276, endPoint y: 136, distance: 90.9
click at [276, 136] on div "Janela de atendimento Grade de atendimento Capacidade Transportadoras Veículos …" at bounding box center [268, 130] width 536 height 261
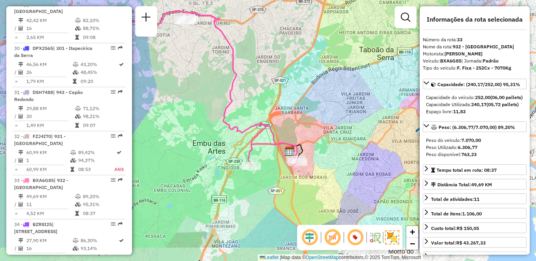
drag, startPoint x: 347, startPoint y: 180, endPoint x: 263, endPoint y: 140, distance: 93.0
click at [263, 140] on icon at bounding box center [165, 88] width 263 height 154
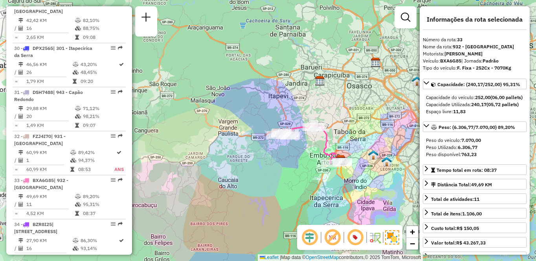
drag, startPoint x: 209, startPoint y: 99, endPoint x: 275, endPoint y: 100, distance: 66.0
click at [275, 100] on div "Janela de atendimento Grade de atendimento Capacidade Transportadoras Veículos …" at bounding box center [268, 130] width 536 height 261
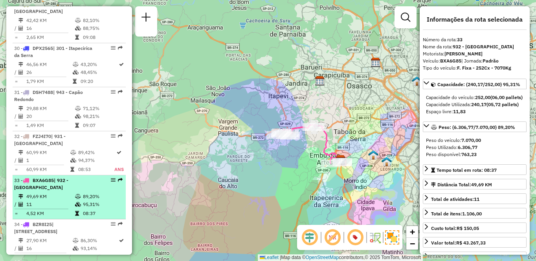
click at [57, 193] on td "49,69 KM" at bounding box center [50, 197] width 49 height 8
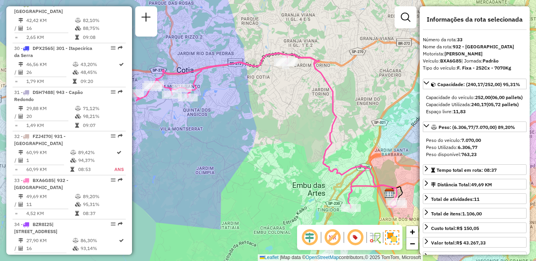
scroll to position [1873, 0]
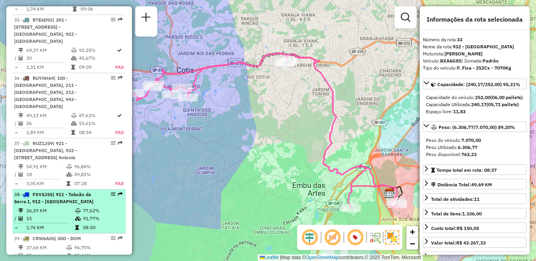
click at [75, 208] on icon at bounding box center [78, 210] width 6 height 5
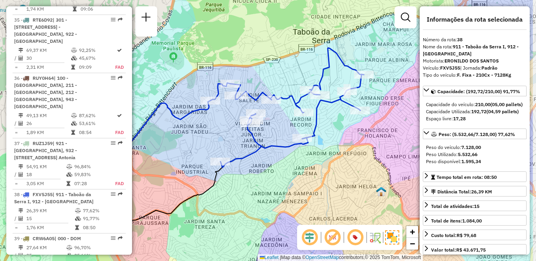
drag, startPoint x: 356, startPoint y: 154, endPoint x: 298, endPoint y: 165, distance: 59.1
click at [298, 165] on div "Janela de atendimento Grade de atendimento Capacidade Transportadoras Veículos …" at bounding box center [268, 130] width 536 height 261
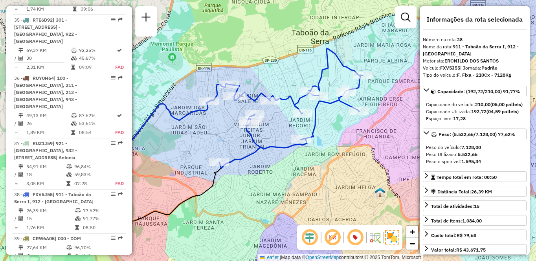
scroll to position [833, 0]
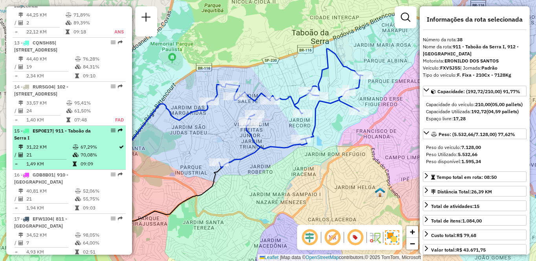
click at [83, 137] on div "15 - ESP0E17 | 911 - Taboão da Serra I" at bounding box center [55, 134] width 83 height 14
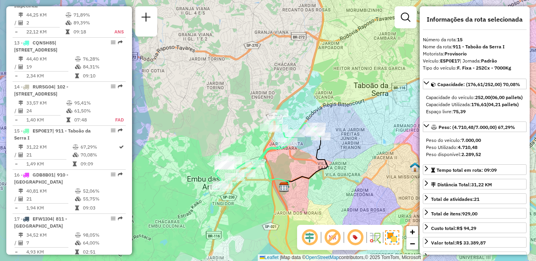
scroll to position [1537, 0]
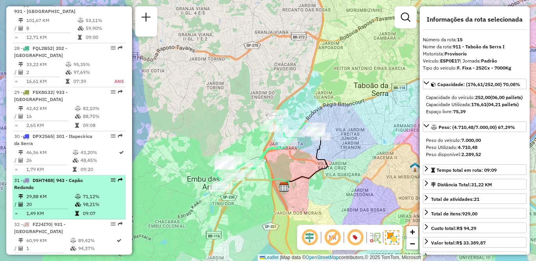
click at [50, 200] on td "20" at bounding box center [50, 204] width 49 height 8
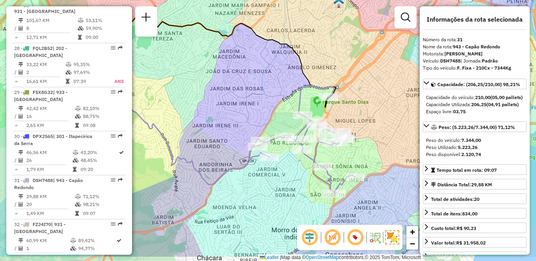
drag, startPoint x: 394, startPoint y: 139, endPoint x: 340, endPoint y: 107, distance: 63.2
click at [340, 107] on div "Janela de atendimento Grade de atendimento Capacidade Transportadoras Veículos …" at bounding box center [268, 130] width 536 height 261
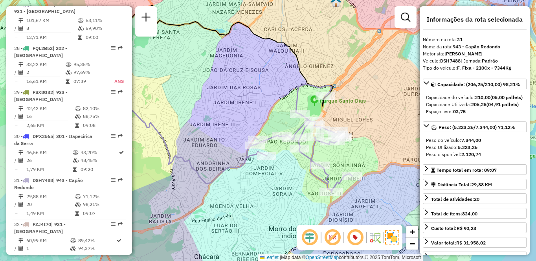
scroll to position [3443, 0]
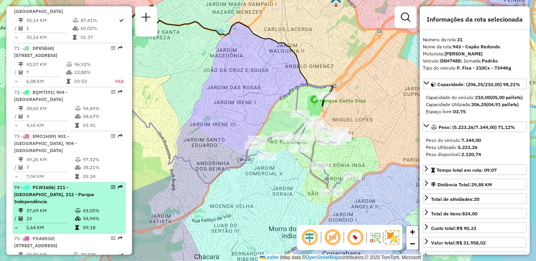
click at [76, 184] on div "74 - FCW1606 | 211 - [GEOGRAPHIC_DATA], 212 - [GEOGRAPHIC_DATA]" at bounding box center [55, 194] width 83 height 21
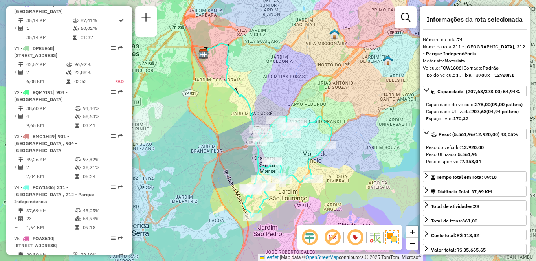
scroll to position [423, 0]
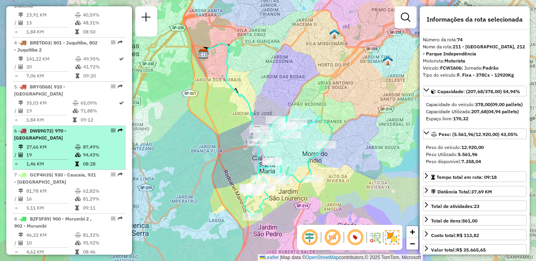
click at [73, 138] on div "6 - DWS9G72 | 970 - [GEOGRAPHIC_DATA]" at bounding box center [55, 134] width 83 height 14
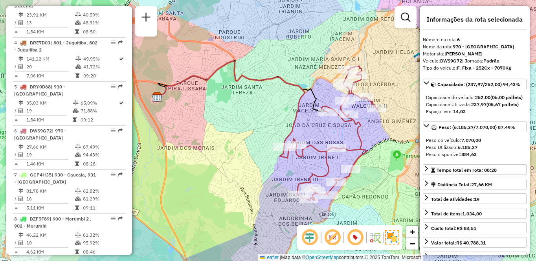
scroll to position [1669, 0]
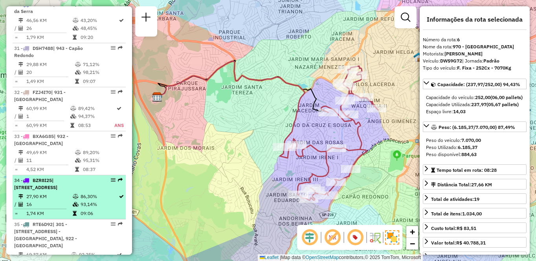
click at [56, 193] on td "27,90 KM" at bounding box center [49, 197] width 46 height 8
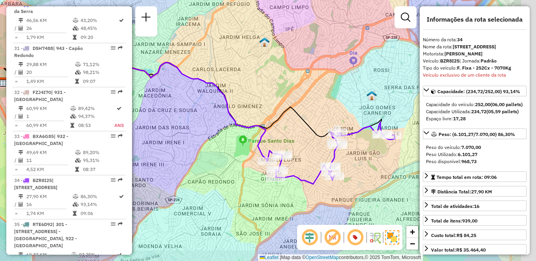
drag, startPoint x: 352, startPoint y: 150, endPoint x: 280, endPoint y: 134, distance: 74.4
click at [280, 134] on div "Janela de atendimento Grade de atendimento Capacidade Transportadoras Veículos …" at bounding box center [268, 130] width 536 height 261
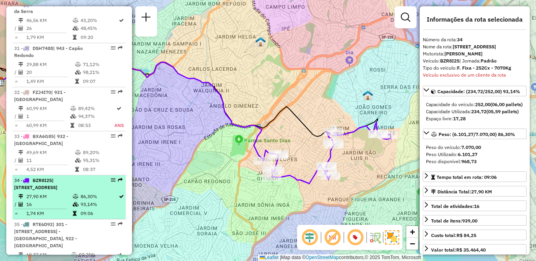
click at [48, 193] on td "27,90 KM" at bounding box center [49, 197] width 46 height 8
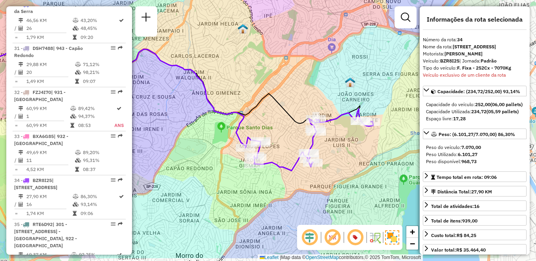
drag, startPoint x: 340, startPoint y: 161, endPoint x: 240, endPoint y: 130, distance: 104.9
click at [240, 131] on div "Janela de atendimento Grade de atendimento Capacidade Transportadoras Veículos …" at bounding box center [268, 130] width 536 height 261
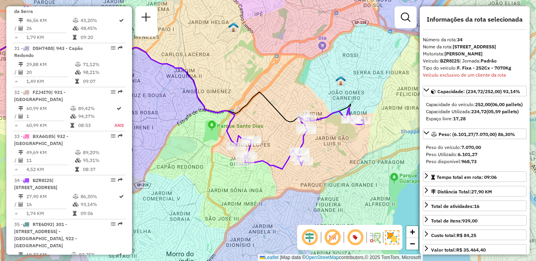
scroll to position [298, 0]
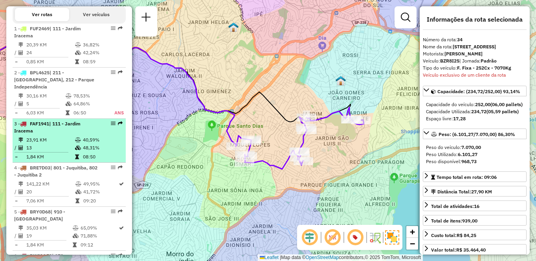
click at [90, 152] on td "48,31%" at bounding box center [103, 148] width 40 height 8
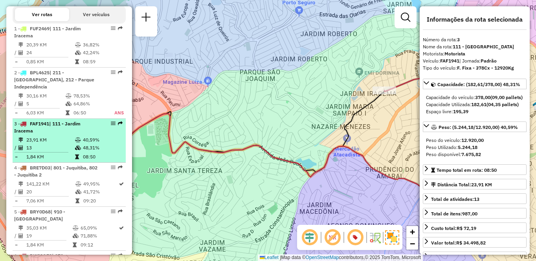
click at [62, 144] on td "23,91 KM" at bounding box center [50, 140] width 49 height 8
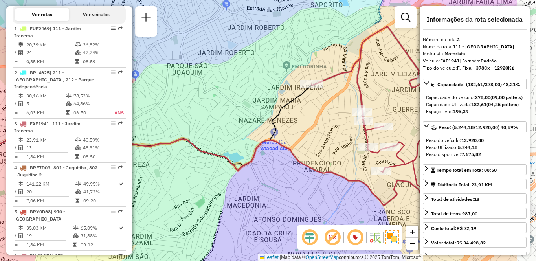
drag, startPoint x: 347, startPoint y: 172, endPoint x: 274, endPoint y: 166, distance: 73.0
click at [274, 166] on div "Janela de atendimento Grade de atendimento Capacidade Transportadoras Veículos …" at bounding box center [268, 130] width 536 height 261
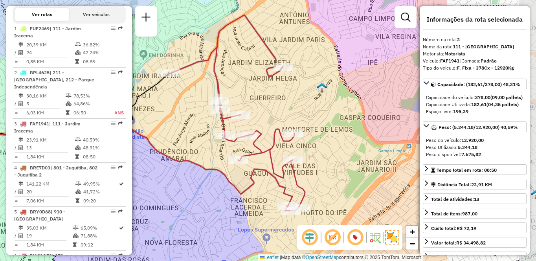
drag, startPoint x: 233, startPoint y: 160, endPoint x: 191, endPoint y: 152, distance: 42.8
click at [191, 152] on div "Janela de atendimento Grade de atendimento Capacidade Transportadoras Veículos …" at bounding box center [268, 130] width 536 height 261
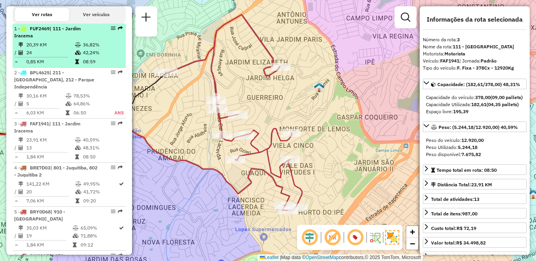
click at [83, 56] on td "42,24%" at bounding box center [103, 53] width 40 height 8
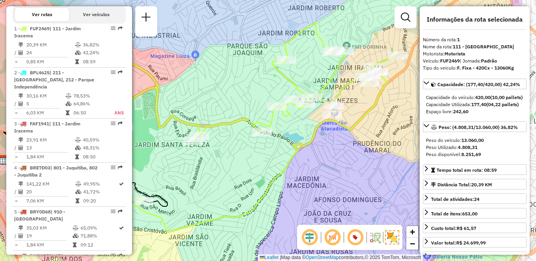
drag, startPoint x: 322, startPoint y: 180, endPoint x: 252, endPoint y: 175, distance: 69.7
click at [252, 175] on div "Janela de atendimento Grade de atendimento Capacidade Transportadoras Veículos …" at bounding box center [268, 130] width 536 height 261
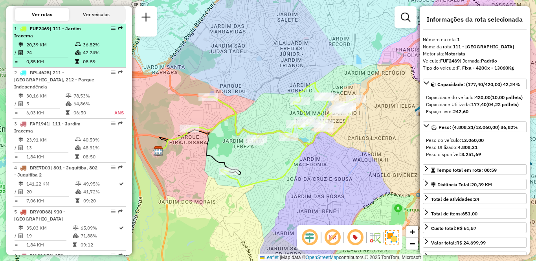
click at [77, 46] on li "1 - FUF2469 | 111 - [GEOGRAPHIC_DATA] 20,39 KM 36,82% / 24 42,24% = 0,85 KM 08:…" at bounding box center [69, 46] width 113 height 44
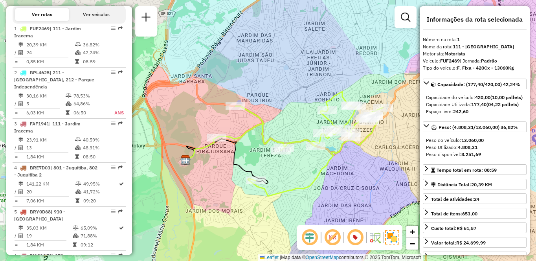
drag, startPoint x: 336, startPoint y: 155, endPoint x: 380, endPoint y: 156, distance: 44.8
click at [380, 156] on div "Janela de atendimento Grade de atendimento Capacidade Transportadoras Veículos …" at bounding box center [268, 130] width 536 height 261
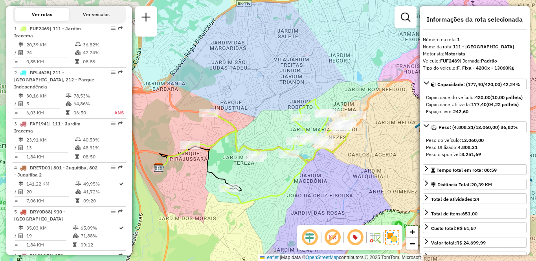
drag, startPoint x: 371, startPoint y: 156, endPoint x: 344, endPoint y: 164, distance: 28.1
click at [344, 164] on div "Janela de atendimento Grade de atendimento Capacidade Transportadoras Veículos …" at bounding box center [268, 130] width 536 height 261
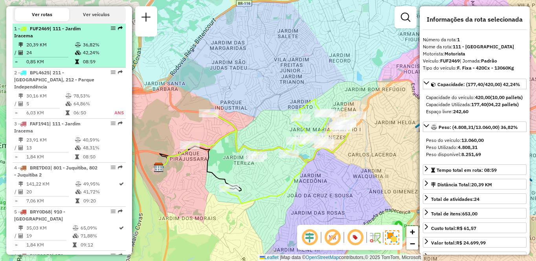
click at [72, 57] on td "24" at bounding box center [50, 53] width 49 height 8
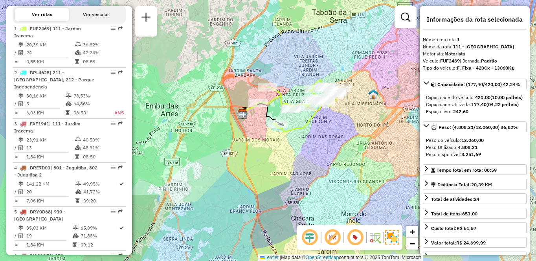
scroll to position [877, 0]
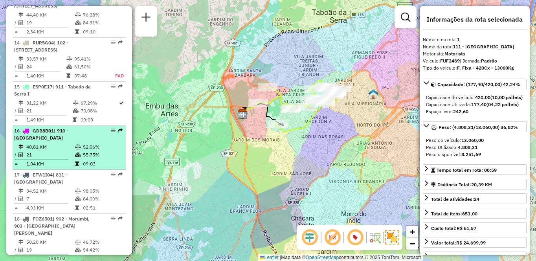
click at [58, 147] on td "40,81 KM" at bounding box center [50, 147] width 49 height 8
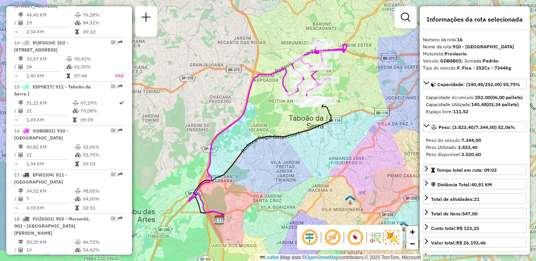
scroll to position [1273, 0]
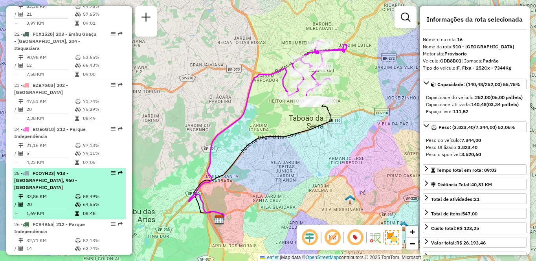
click at [60, 193] on td "33,86 KM" at bounding box center [50, 197] width 49 height 8
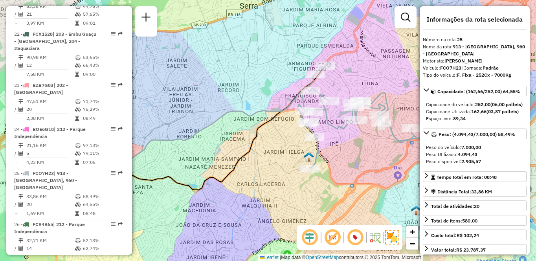
drag, startPoint x: 367, startPoint y: 171, endPoint x: 340, endPoint y: 170, distance: 26.3
click at [340, 170] on div "Janela de atendimento Grade de atendimento Capacidade Transportadoras Veículos …" at bounding box center [268, 130] width 536 height 261
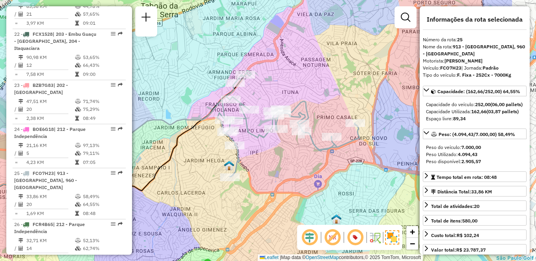
drag, startPoint x: 396, startPoint y: 163, endPoint x: 312, endPoint y: 172, distance: 84.9
click at [312, 172] on div "Janela de atendimento Grade de atendimento Capacidade Transportadoras Veículos …" at bounding box center [268, 130] width 536 height 261
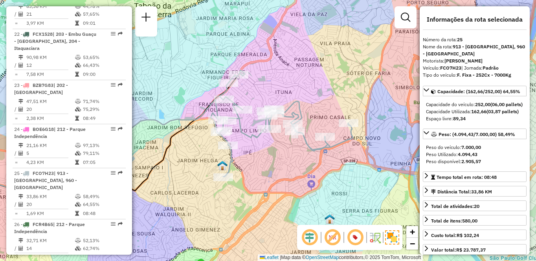
scroll to position [833, 0]
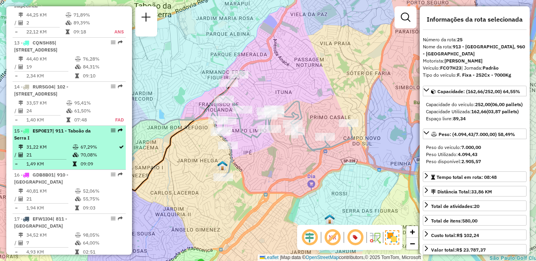
click at [82, 166] on td "09:09" at bounding box center [99, 164] width 38 height 8
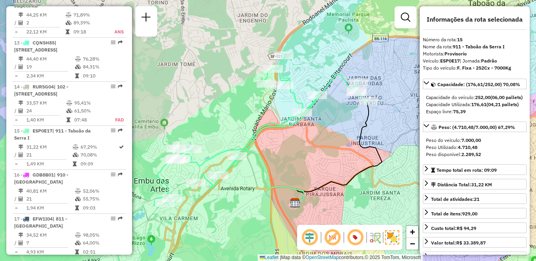
scroll to position [1537, 0]
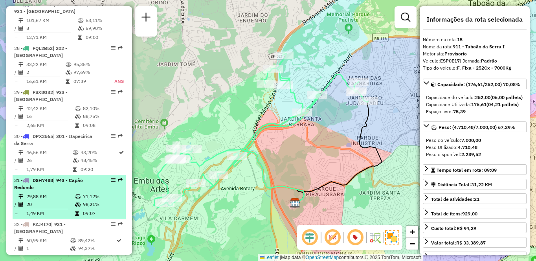
click at [17, 200] on td "/" at bounding box center [16, 204] width 4 height 8
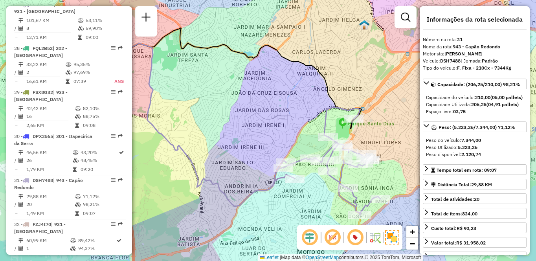
drag, startPoint x: 318, startPoint y: 141, endPoint x: 290, endPoint y: 131, distance: 29.6
click at [290, 131] on div "Janela de atendimento Grade de atendimento Capacidade Transportadoras Veículos …" at bounding box center [268, 130] width 536 height 261
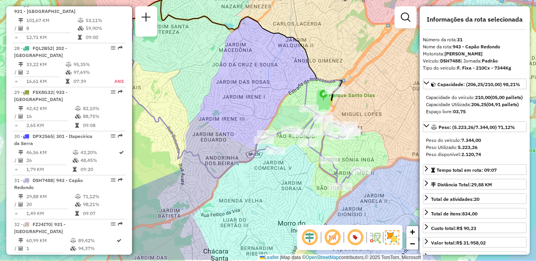
drag, startPoint x: 396, startPoint y: 186, endPoint x: 376, endPoint y: 157, distance: 34.5
click at [376, 157] on div "Janela de atendimento Grade de atendimento Capacidade Transportadoras Veículos …" at bounding box center [268, 130] width 536 height 261
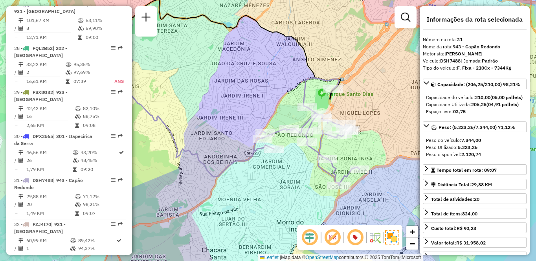
scroll to position [1009, 0]
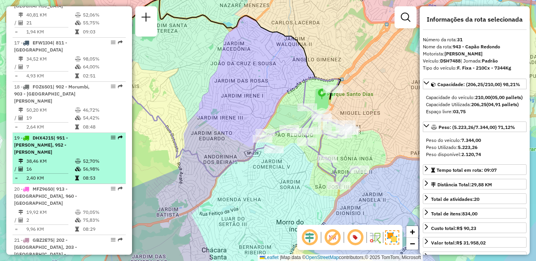
click at [83, 165] on td "56,98%" at bounding box center [103, 169] width 40 height 8
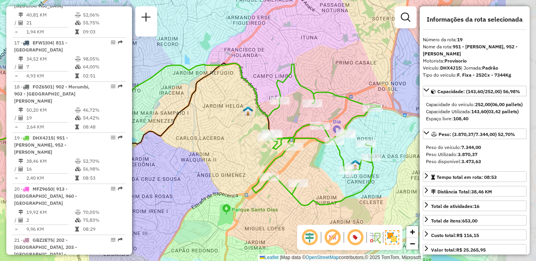
drag, startPoint x: 332, startPoint y: 166, endPoint x: 272, endPoint y: 166, distance: 60.1
click at [272, 166] on div "Janela de atendimento Grade de atendimento Capacidade Transportadoras Veículos …" at bounding box center [268, 130] width 536 height 261
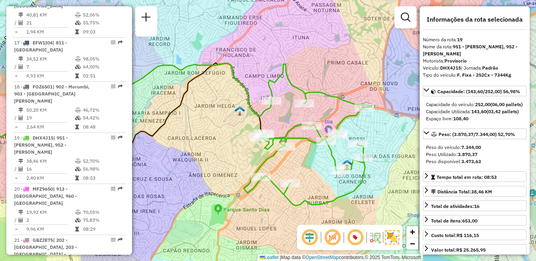
scroll to position [1537, 0]
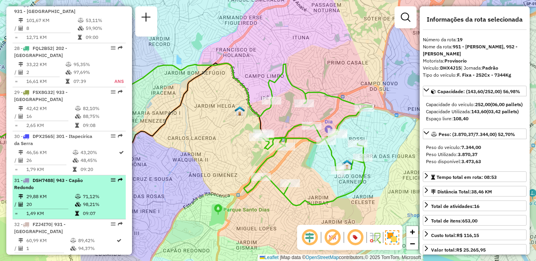
click at [62, 177] on span "| 943 - Capão Redondo" at bounding box center [48, 183] width 69 height 13
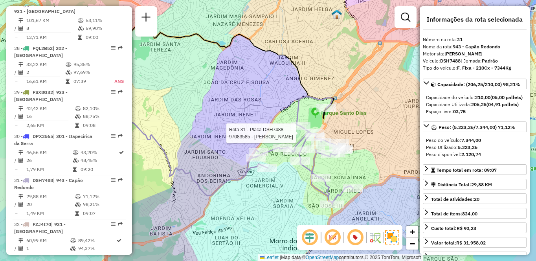
scroll to position [1009, 0]
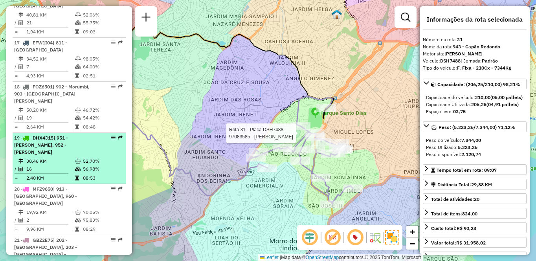
click at [57, 157] on td "38,46 KM" at bounding box center [50, 161] width 49 height 8
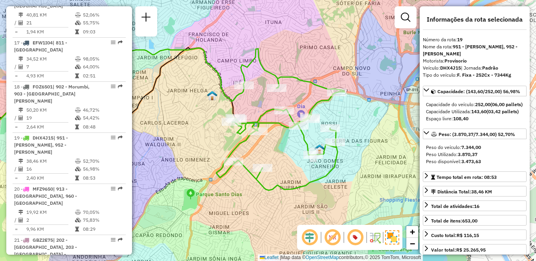
drag, startPoint x: 393, startPoint y: 178, endPoint x: 273, endPoint y: 166, distance: 121.2
click at [273, 166] on div "Janela de atendimento Grade de atendimento Capacidade Transportadoras Veículos …" at bounding box center [268, 130] width 536 height 261
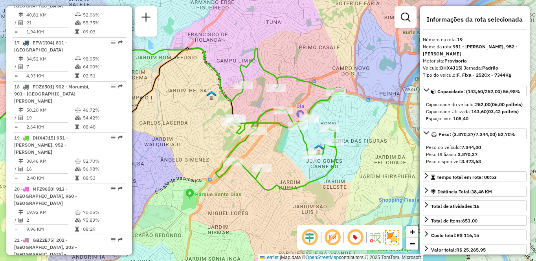
click at [273, 166] on div "Janela de atendimento Grade de atendimento Capacidade Transportadoras Veículos …" at bounding box center [268, 130] width 536 height 261
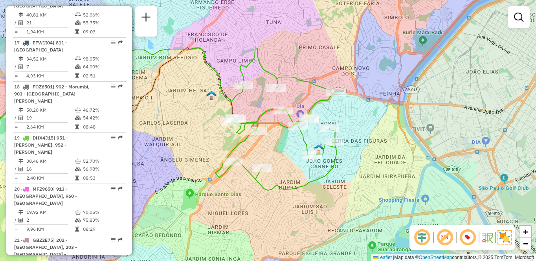
scroll to position [386, 0]
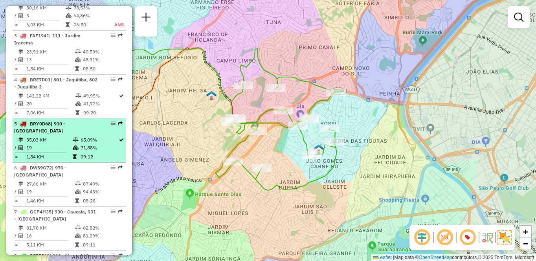
click at [62, 149] on td "19" at bounding box center [49, 148] width 46 height 8
select select "**********"
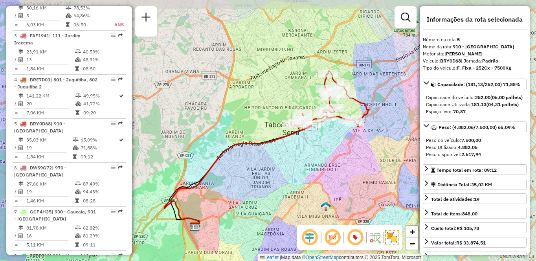
drag, startPoint x: 363, startPoint y: 140, endPoint x: 362, endPoint y: 158, distance: 18.1
click at [362, 158] on div "Janela de atendimento Grade de atendimento Capacidade Transportadoras Veículos …" at bounding box center [268, 130] width 536 height 261
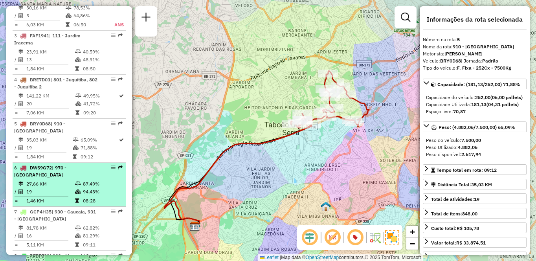
click at [82, 179] on li "6 - DWS9G72 | 970 - [GEOGRAPHIC_DATA] 27,66 KM 87,49% / 19 94,43% = 1,46 KM 08:…" at bounding box center [69, 185] width 113 height 44
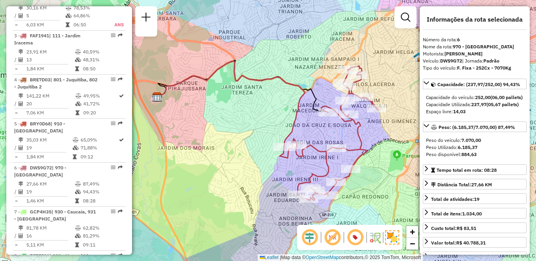
scroll to position [1669, 0]
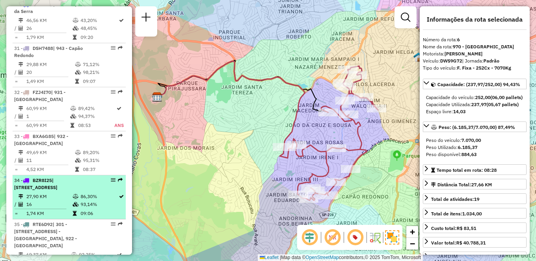
click at [56, 200] on td "16" at bounding box center [49, 204] width 46 height 8
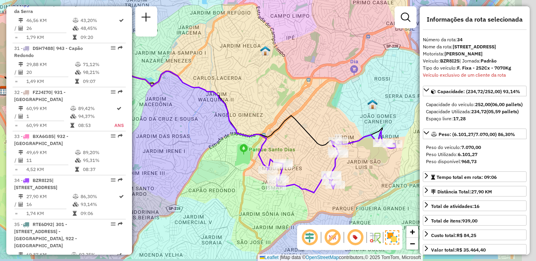
drag, startPoint x: 374, startPoint y: 147, endPoint x: 303, endPoint y: 139, distance: 71.9
click at [303, 139] on div "Janela de atendimento Grade de atendimento Capacidade Transportadoras Veículos …" at bounding box center [268, 130] width 536 height 261
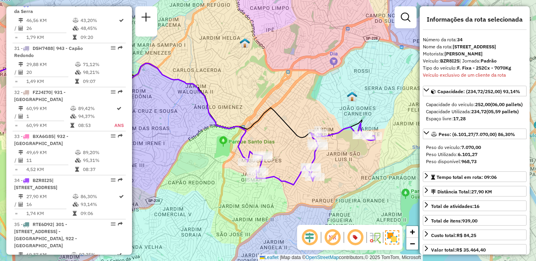
drag, startPoint x: 380, startPoint y: 169, endPoint x: 363, endPoint y: 162, distance: 17.6
click at [363, 162] on div "Janela de atendimento Grade de atendimento Capacidade Transportadoras Veículos …" at bounding box center [268, 130] width 536 height 261
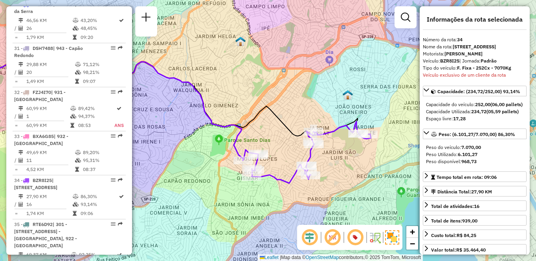
scroll to position [1873, 0]
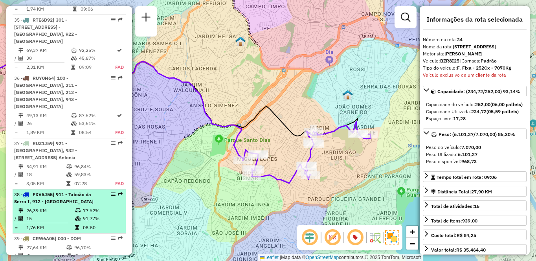
click at [55, 207] on td "26,39 KM" at bounding box center [50, 211] width 49 height 8
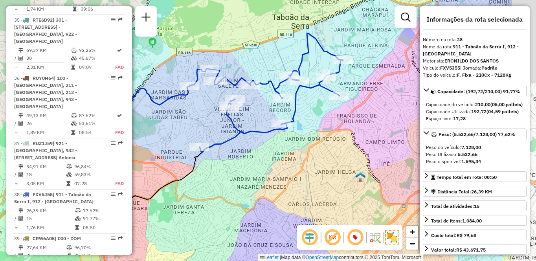
drag, startPoint x: 350, startPoint y: 165, endPoint x: 273, endPoint y: 160, distance: 77.9
click at [273, 160] on div "Janela de atendimento Grade de atendimento Capacidade Transportadoras Veículos …" at bounding box center [268, 130] width 536 height 261
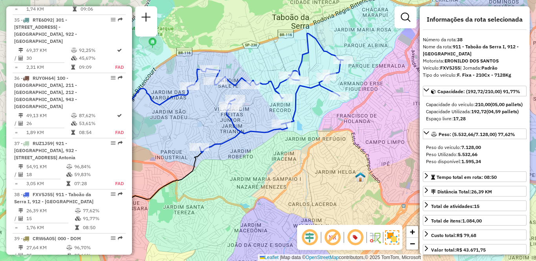
scroll to position [298, 0]
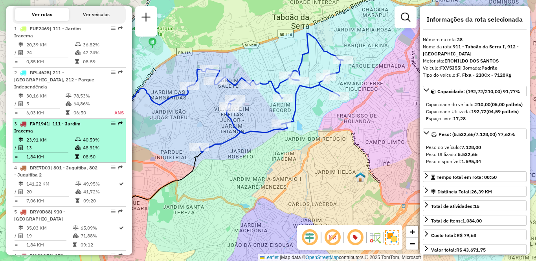
click at [53, 152] on hr at bounding box center [42, 152] width 54 height 0
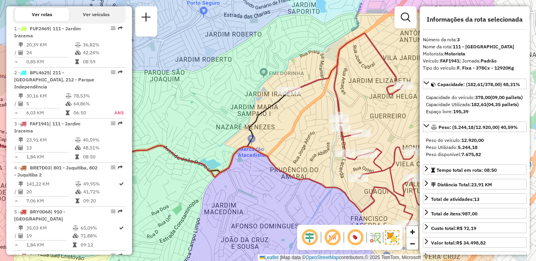
drag, startPoint x: 330, startPoint y: 146, endPoint x: 231, endPoint y: 147, distance: 99.0
click at [231, 147] on icon at bounding box center [166, 169] width 492 height 110
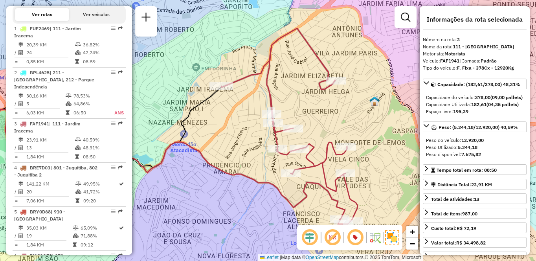
scroll to position [1141, 0]
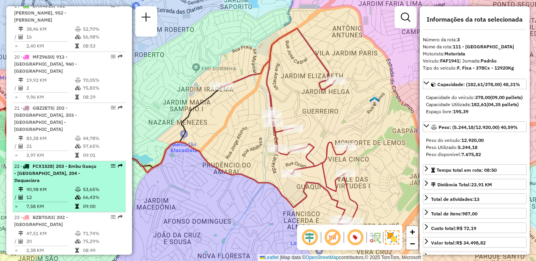
click at [65, 185] on td "90,98 KM" at bounding box center [50, 189] width 49 height 8
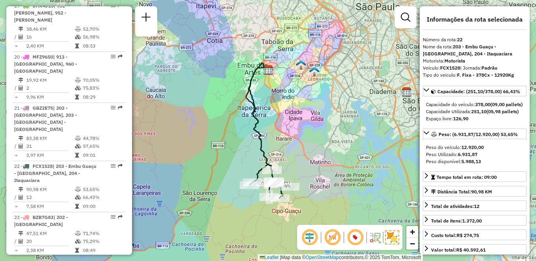
scroll to position [1625, 0]
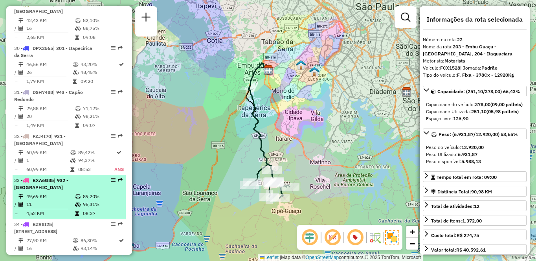
click at [68, 177] on div "33 - BXA6G85 | 932 - [GEOGRAPHIC_DATA]" at bounding box center [55, 184] width 83 height 14
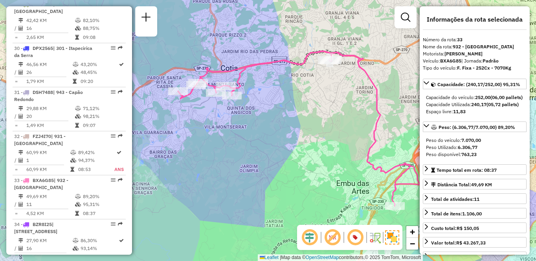
drag, startPoint x: 265, startPoint y: 123, endPoint x: 283, endPoint y: 121, distance: 18.5
click at [283, 121] on div "Janela de atendimento Grade de atendimento Capacidade Transportadoras Veículos …" at bounding box center [268, 130] width 536 height 261
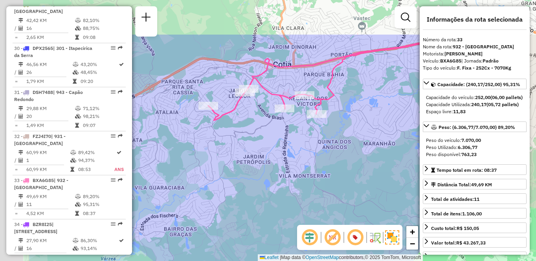
drag, startPoint x: 223, startPoint y: 95, endPoint x: 312, endPoint y: 159, distance: 109.6
click at [312, 159] on div "Janela de atendimento Grade de atendimento Capacidade Transportadoras Veículos …" at bounding box center [268, 130] width 536 height 261
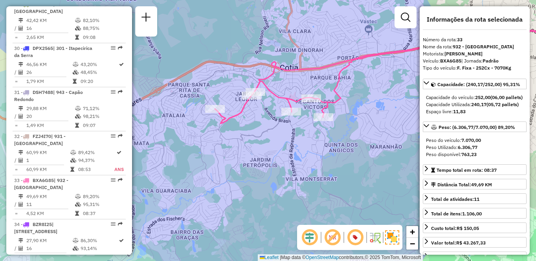
scroll to position [965, 0]
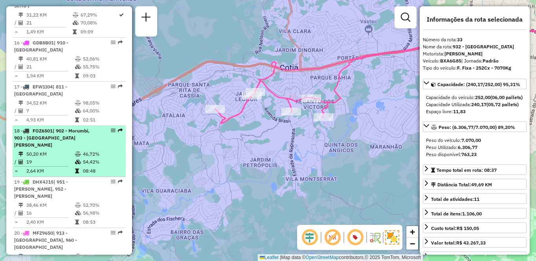
click at [62, 141] on div "18 - FOZ6501 | 902 - Morumbi, 903 - [GEOGRAPHIC_DATA][PERSON_NAME]" at bounding box center [55, 137] width 83 height 21
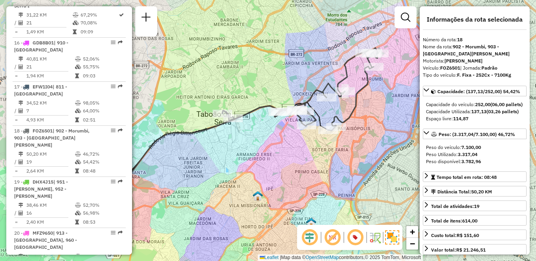
drag, startPoint x: 351, startPoint y: 154, endPoint x: 253, endPoint y: 162, distance: 98.2
click at [255, 165] on div "Janela de atendimento Grade de atendimento Capacidade Transportadoras Veículos …" at bounding box center [268, 130] width 536 height 261
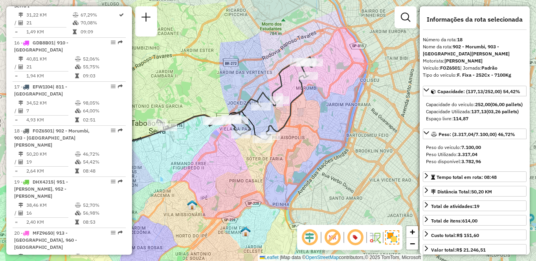
scroll to position [511, 0]
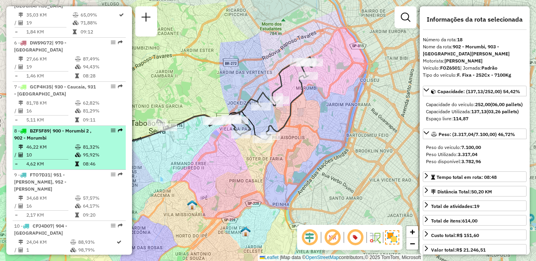
click at [94, 138] on div "8 - BZF5F89 | 900 - Morumbi 2 , 902 - Morumbi" at bounding box center [55, 134] width 83 height 14
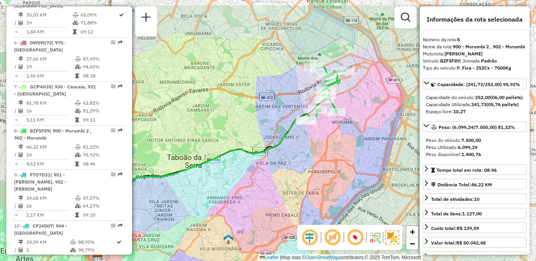
drag, startPoint x: 344, startPoint y: 119, endPoint x: 301, endPoint y: 141, distance: 48.3
click at [301, 141] on div "Janela de atendimento Grade de atendimento Capacidade Transportadoras Veículos …" at bounding box center [268, 130] width 536 height 261
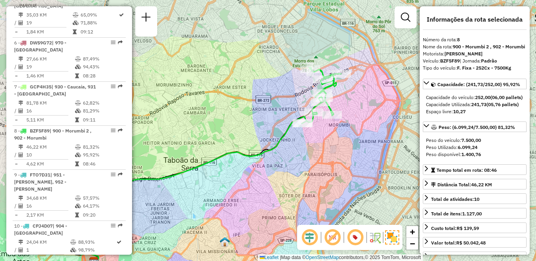
scroll to position [2996, 0]
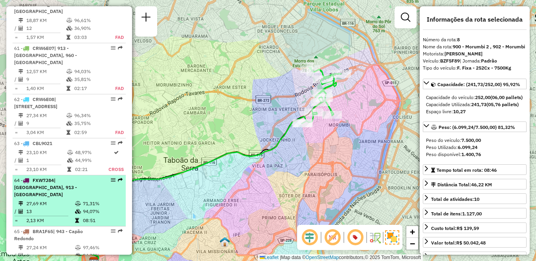
click at [82, 177] on div "64 - FXW7J84 | 901 - [GEOGRAPHIC_DATA], 913 - [GEOGRAPHIC_DATA]" at bounding box center [55, 187] width 83 height 21
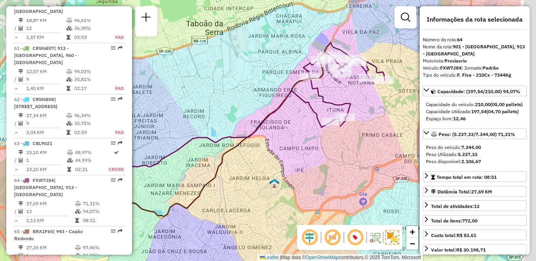
drag, startPoint x: 336, startPoint y: 154, endPoint x: 276, endPoint y: 158, distance: 59.9
click at [277, 158] on div "Janela de atendimento Grade de atendimento Capacidade Transportadoras Veículos …" at bounding box center [268, 130] width 536 height 261
